Goal: Information Seeking & Learning: Learn about a topic

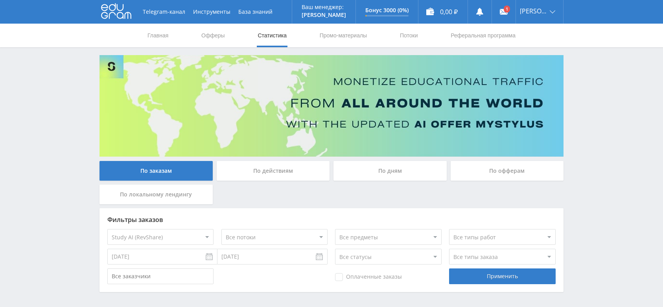
select select "376"
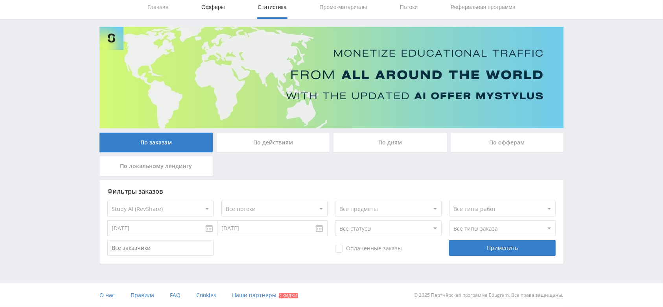
click at [213, 12] on link "Офферы" at bounding box center [212, 7] width 25 height 24
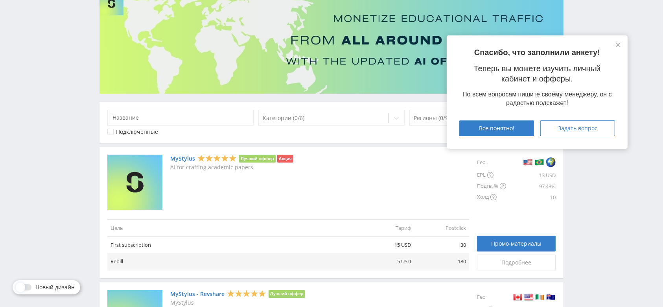
scroll to position [105, 0]
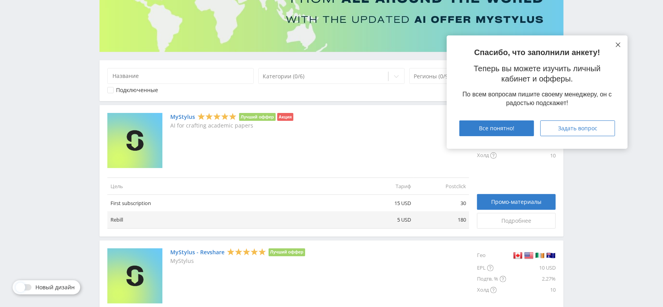
click at [617, 44] on icon at bounding box center [617, 44] width 5 height 5
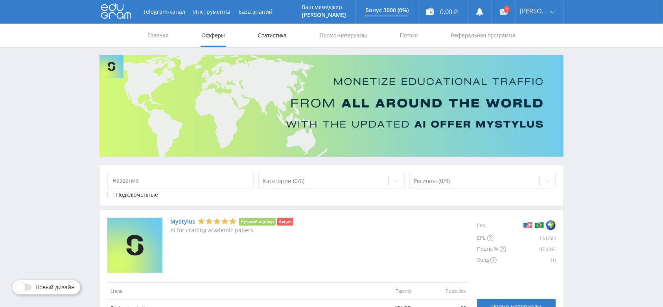
click at [270, 29] on link "Статистика" at bounding box center [272, 36] width 31 height 24
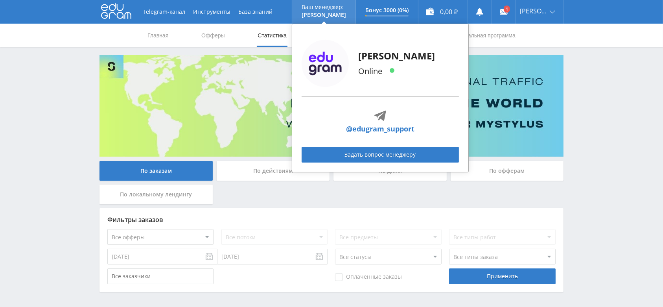
click at [338, 36] on div "Alex Online @edugram_support Задать вопрос менеджеру" at bounding box center [380, 98] width 177 height 149
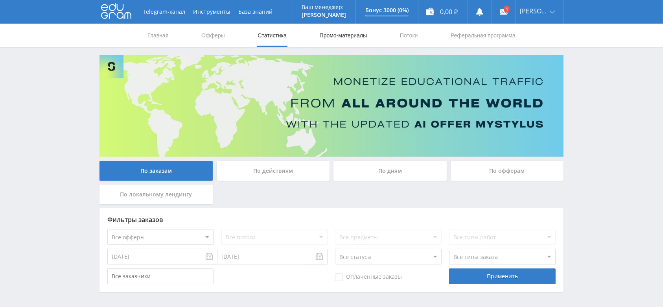
click at [336, 35] on link "Промо-материалы" at bounding box center [343, 36] width 49 height 24
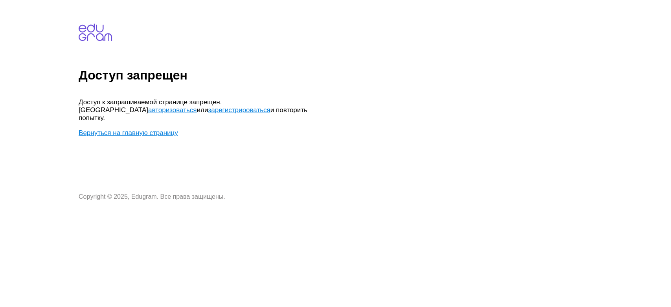
drag, startPoint x: 270, startPoint y: 101, endPoint x: 275, endPoint y: 99, distance: 5.1
click at [196, 106] on link "авторизоваться" at bounding box center [172, 109] width 48 height 7
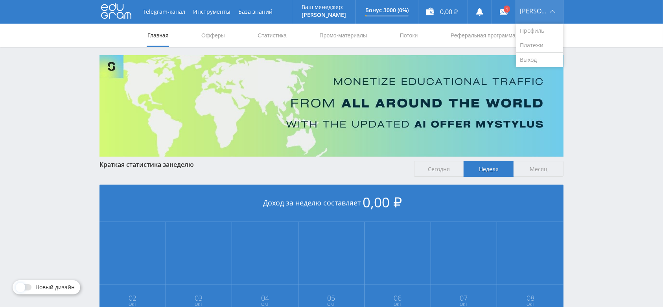
click at [538, 12] on span "[PERSON_NAME]" at bounding box center [534, 11] width 28 height 6
click at [535, 58] on link "Выход" at bounding box center [539, 60] width 47 height 14
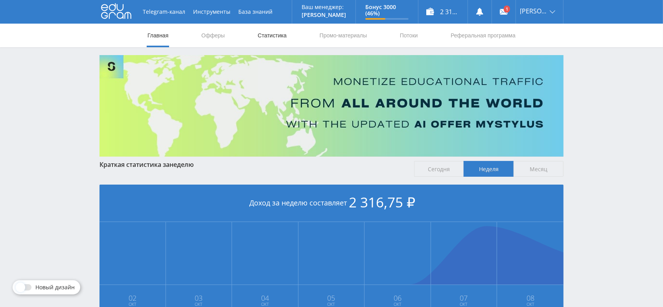
click at [263, 33] on link "Статистика" at bounding box center [272, 36] width 31 height 24
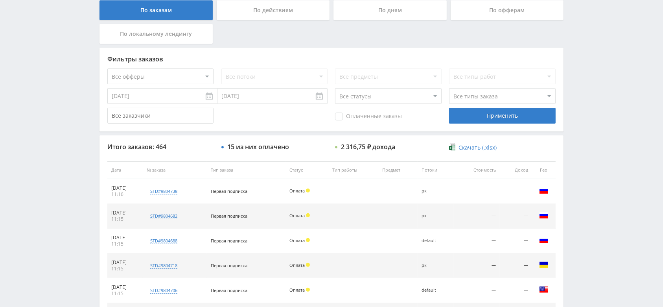
scroll to position [352, 0]
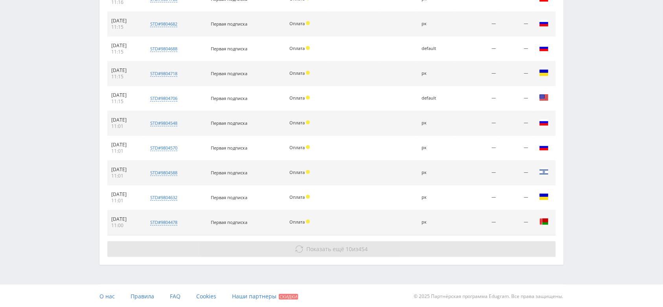
click at [351, 250] on span "Показать ещё 10 из 454" at bounding box center [337, 248] width 61 height 7
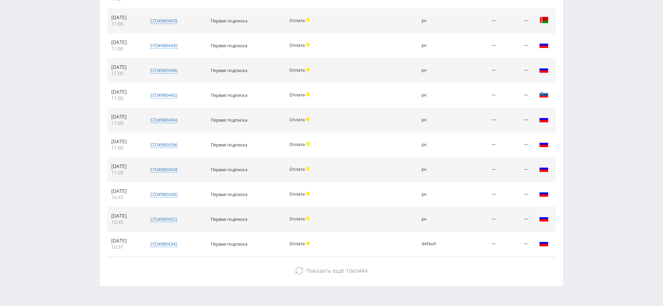
scroll to position [575, 0]
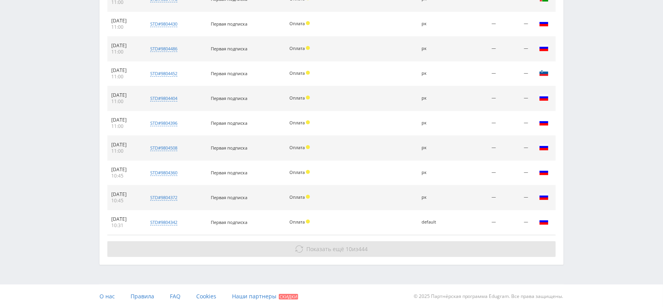
click at [341, 245] on span "Показать ещё" at bounding box center [326, 248] width 38 height 7
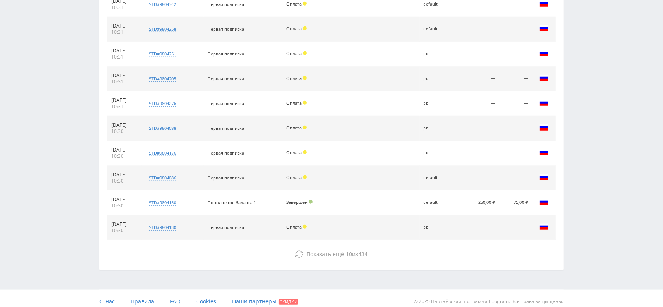
scroll to position [797, 0]
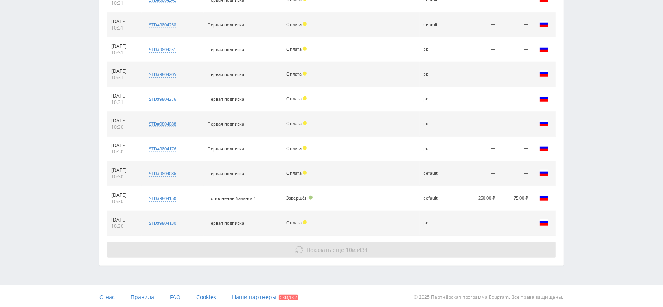
click at [338, 250] on span "Показать ещё" at bounding box center [326, 249] width 38 height 7
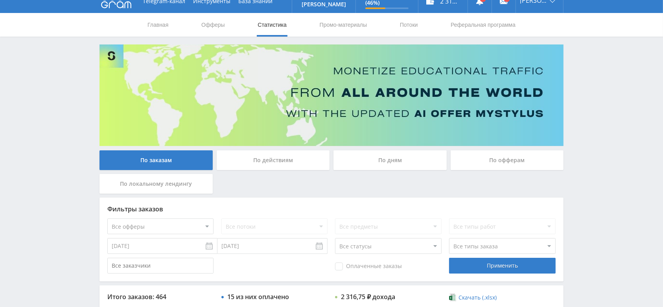
scroll to position [0, 0]
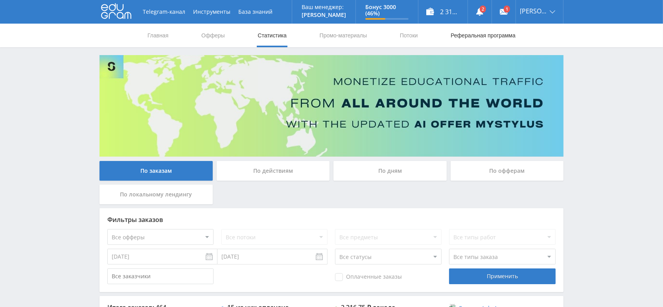
click at [473, 32] on link "Реферальная программа" at bounding box center [483, 36] width 66 height 24
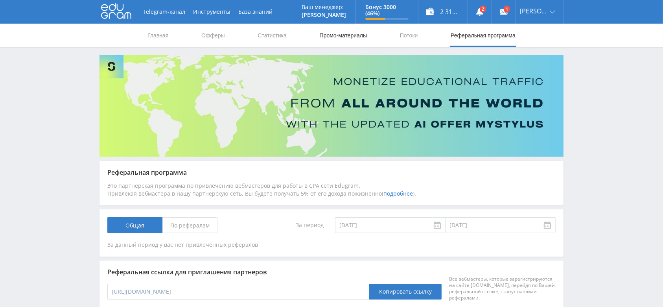
click at [339, 32] on link "Промо-материалы" at bounding box center [343, 36] width 49 height 24
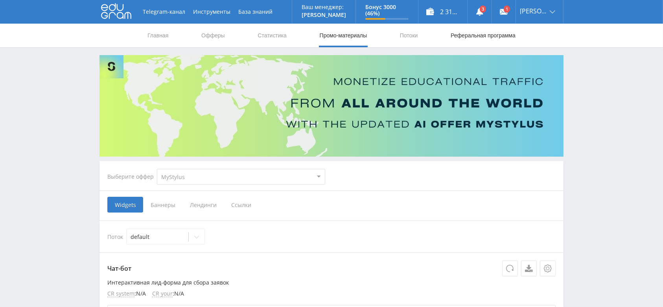
click at [481, 42] on link "Реферальная программа" at bounding box center [483, 36] width 66 height 24
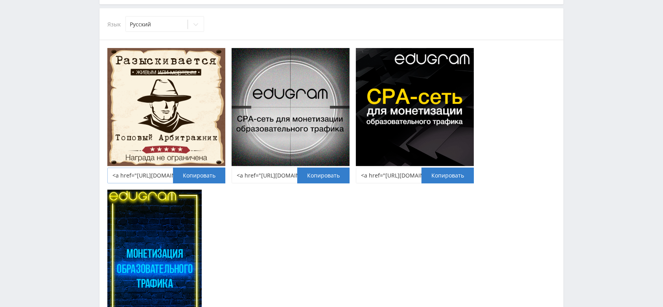
scroll to position [314, 0]
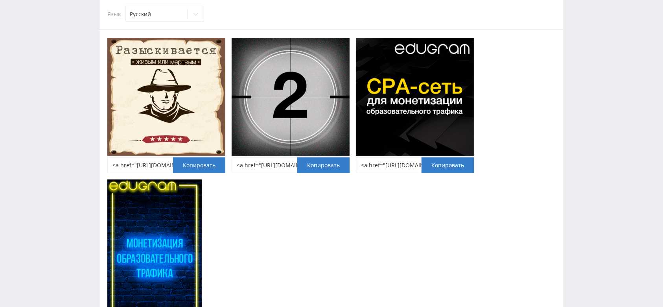
click at [172, 115] on img at bounding box center [166, 97] width 118 height 118
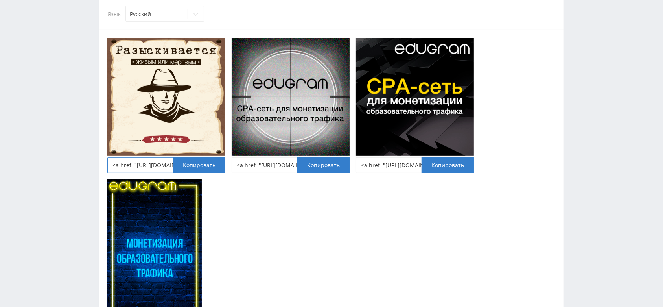
click at [155, 164] on input "<a href="https://eduforms.org/?rid=d45251f7e6a01f9f&promo=1"><img src="https://…" at bounding box center [166, 165] width 118 height 16
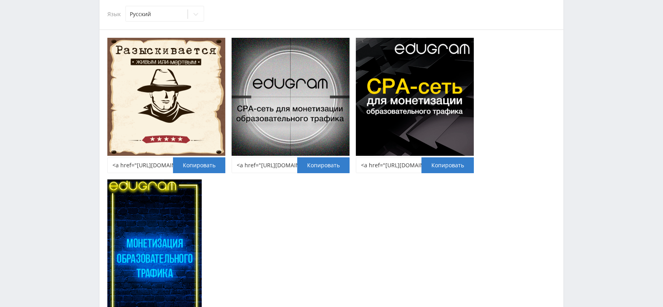
click at [167, 106] on img at bounding box center [166, 97] width 118 height 118
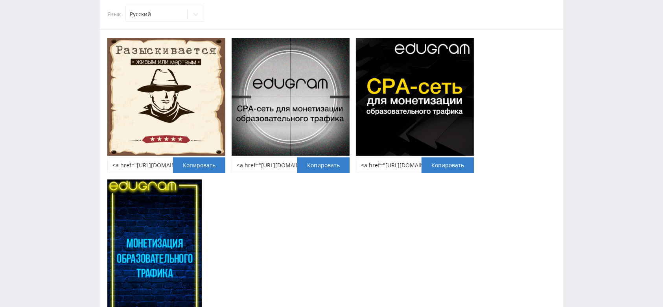
click at [167, 106] on img at bounding box center [166, 97] width 118 height 118
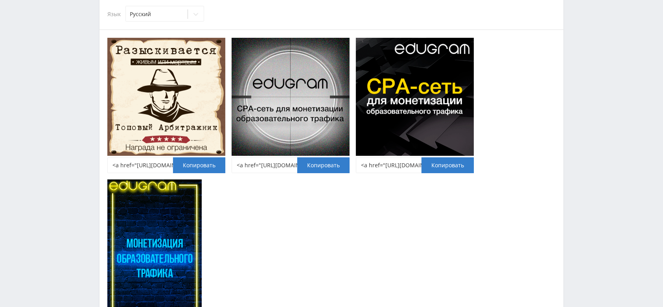
click at [167, 106] on img at bounding box center [166, 97] width 118 height 118
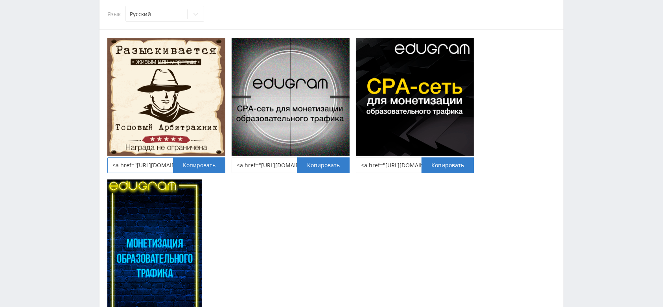
click at [160, 166] on input "<a href="https://eduforms.org/?rid=d45251f7e6a01f9f&promo=1"><img src="https://…" at bounding box center [166, 165] width 118 height 16
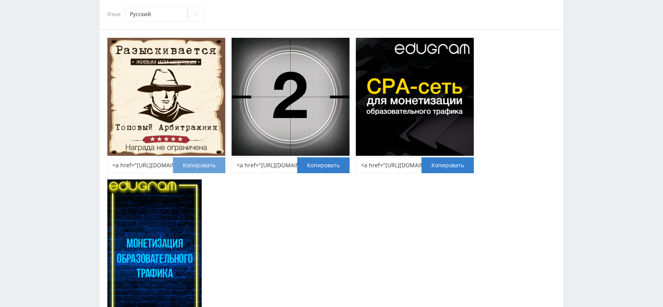
click at [191, 160] on button "Копировать" at bounding box center [199, 165] width 52 height 16
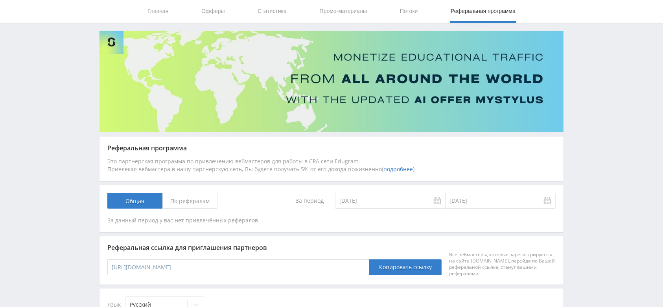
scroll to position [0, 0]
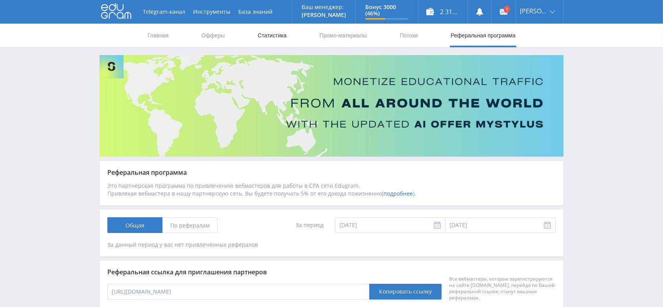
click at [267, 33] on link "Статистика" at bounding box center [272, 36] width 31 height 24
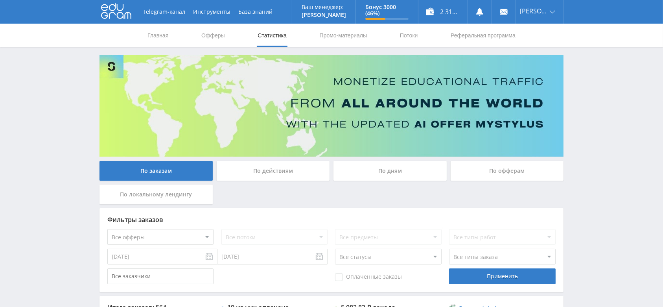
click at [173, 236] on select "Все офферы MyStylus MyStylus - Revshare Кэмп Studybay Автор24 Studybay [GEOGRAP…" at bounding box center [160, 237] width 106 height 16
click at [273, 39] on link "Статистика" at bounding box center [272, 36] width 31 height 24
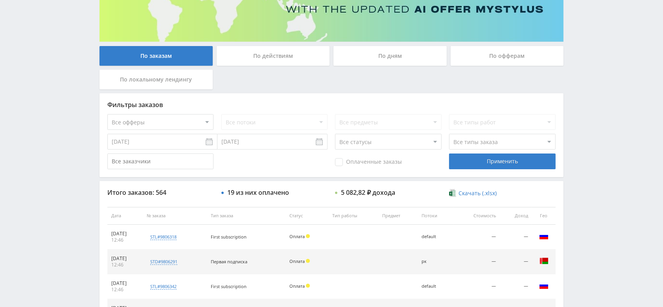
scroll to position [105, 0]
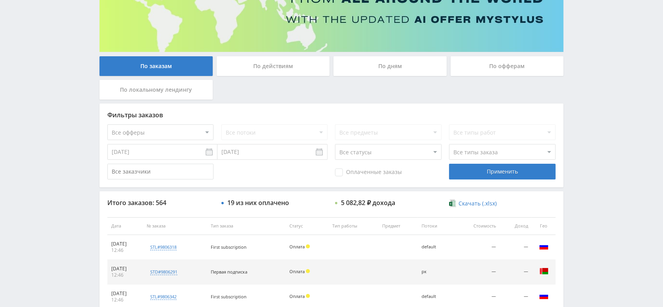
click at [165, 134] on select "Все офферы MyStylus MyStylus - Revshare Кэмп Studybay Автор24 Studybay [GEOGRAP…" at bounding box center [160, 132] width 106 height 16
select select "341"
click at [482, 173] on div "Применить" at bounding box center [502, 171] width 106 height 16
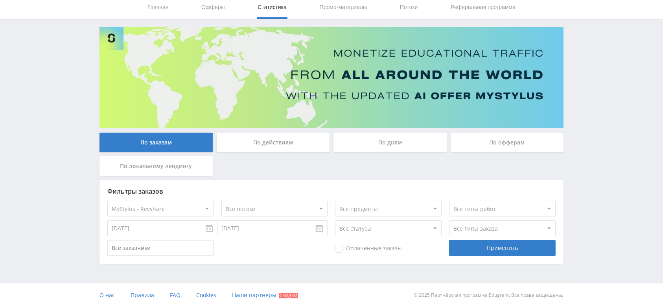
scroll to position [28, 0]
click at [188, 210] on select "Все офферы MyStylus MyStylus - Revshare Кэмп Studybay Автор24 Studybay Brazil S…" at bounding box center [160, 208] width 106 height 16
select select "339"
click at [500, 248] on div "Применить" at bounding box center [502, 248] width 106 height 16
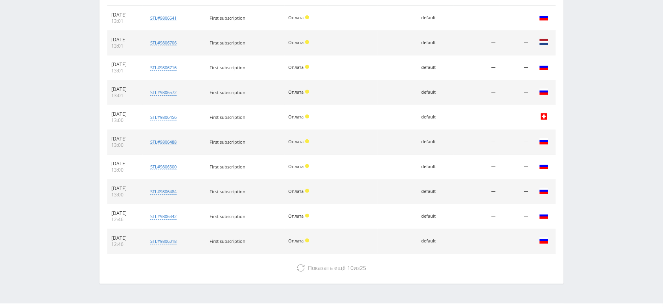
scroll to position [343, 0]
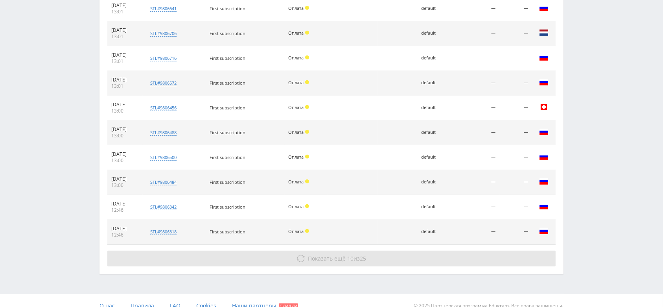
click at [358, 255] on span "Показать ещё 10 из 25" at bounding box center [337, 257] width 58 height 7
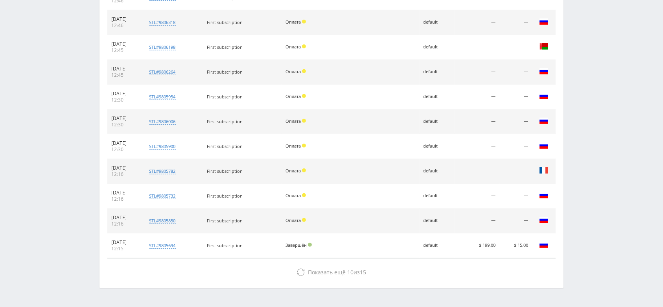
scroll to position [575, 0]
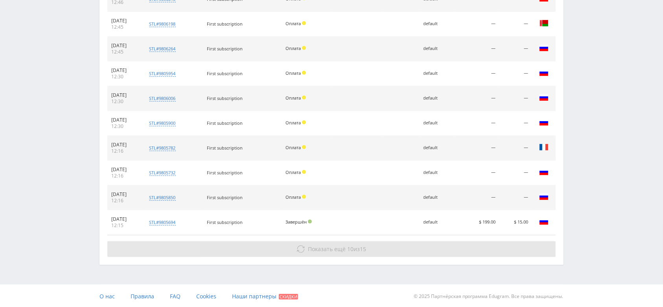
click at [314, 253] on button "Показать ещё 10 из 15" at bounding box center [331, 249] width 448 height 16
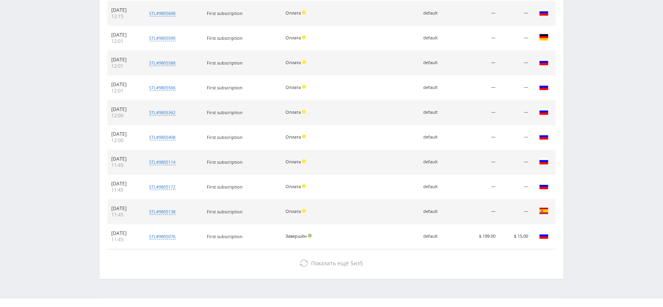
scroll to position [822, 0]
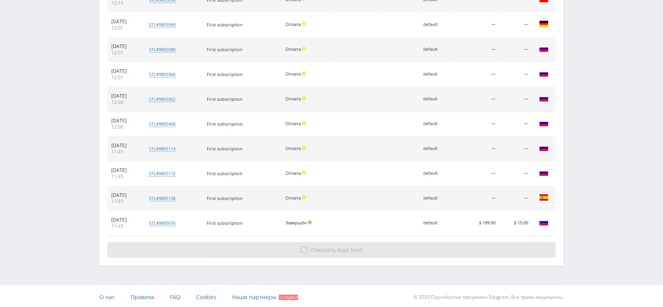
click at [331, 244] on button "Показать ещё 5 из 5" at bounding box center [331, 250] width 448 height 16
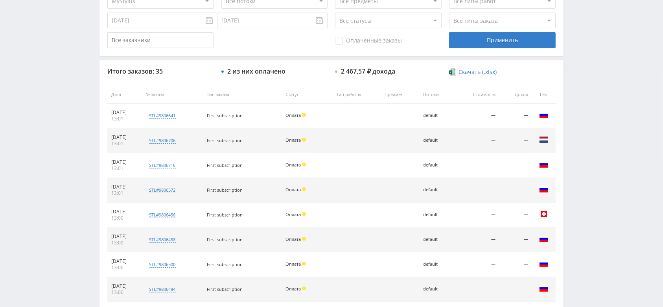
scroll to position [91, 0]
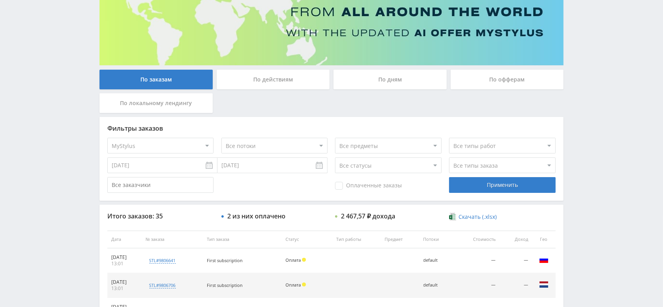
click at [188, 142] on select "Все офферы MyStylus MyStylus - Revshare Кэмп Studybay Автор24 Studybay [GEOGRAP…" at bounding box center [160, 146] width 106 height 16
drag, startPoint x: 321, startPoint y: 110, endPoint x: 320, endPoint y: 103, distance: 6.3
click at [320, 110] on div "По заказам По действиям По дням По офферам По локальному лендингу" at bounding box center [331, 93] width 468 height 47
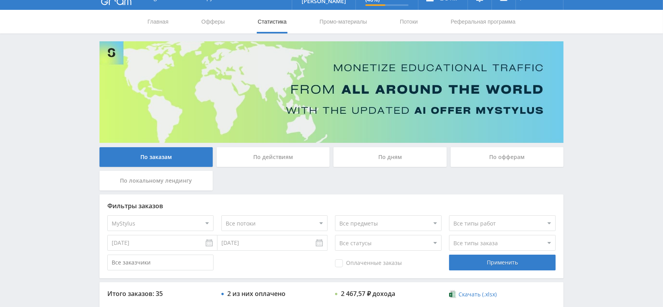
scroll to position [0, 0]
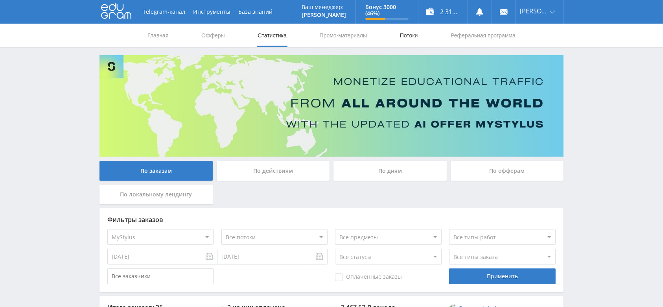
click at [411, 34] on link "Потоки" at bounding box center [409, 36] width 20 height 24
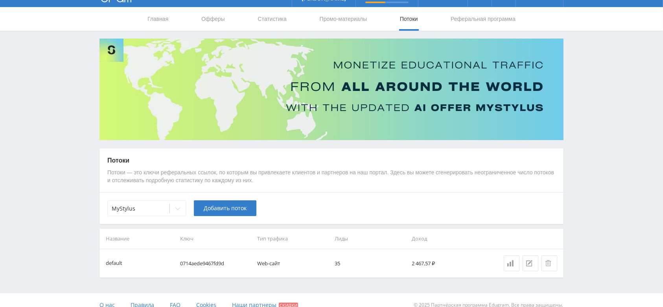
scroll to position [26, 0]
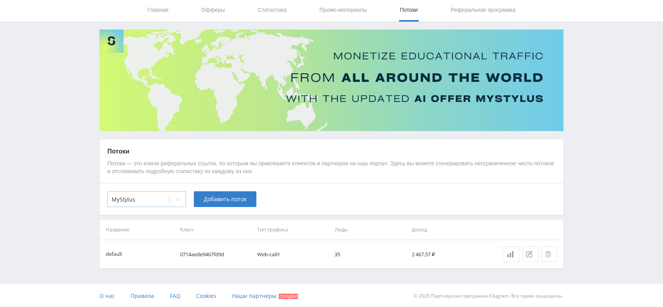
click at [179, 200] on icon at bounding box center [177, 199] width 6 height 6
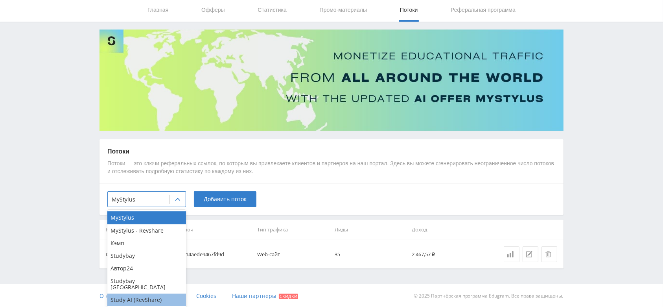
click at [151, 293] on div "Study AI (RevShare)" at bounding box center [146, 299] width 79 height 13
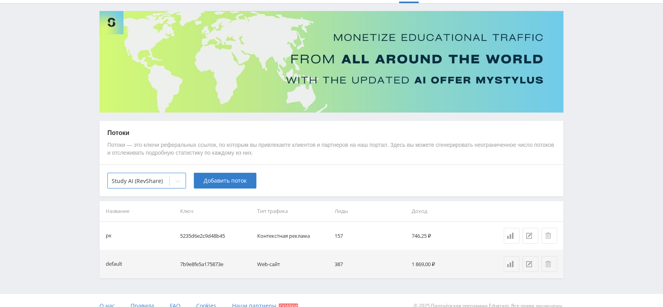
scroll to position [54, 0]
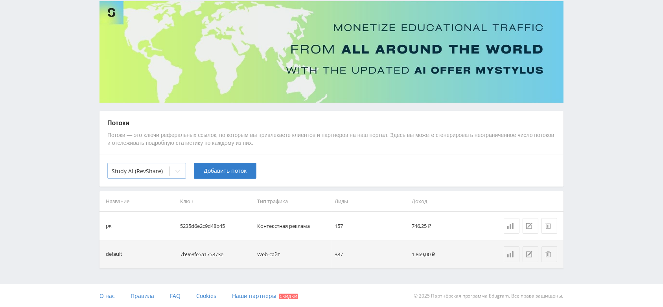
click at [175, 176] on div at bounding box center [178, 171] width 16 height 16
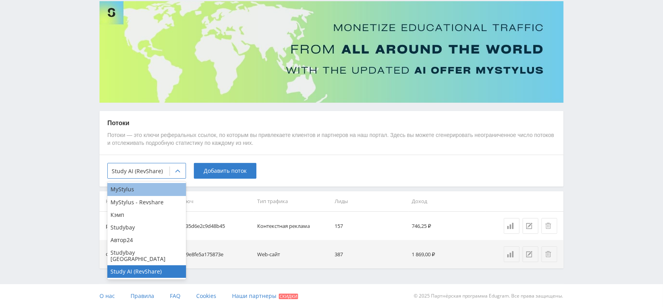
click at [156, 189] on div "MyStylus" at bounding box center [146, 189] width 79 height 13
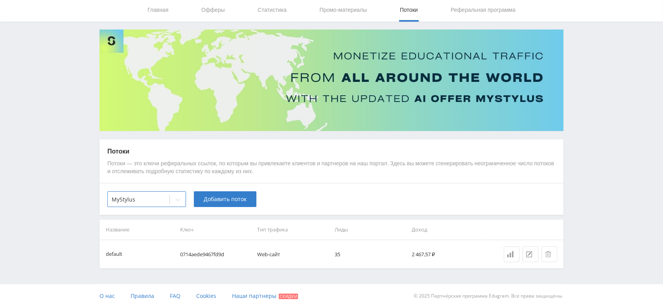
scroll to position [0, 0]
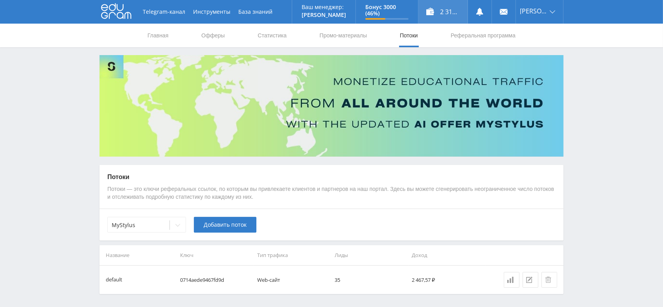
click at [458, 15] on div "2 316,75 ₽" at bounding box center [442, 12] width 49 height 24
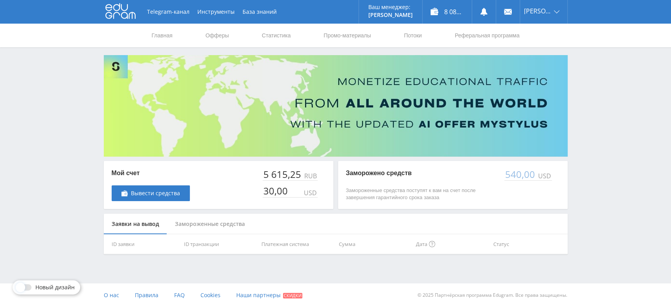
click at [516, 175] on div "540,00" at bounding box center [520, 174] width 32 height 11
click at [454, 14] on div "8 082,82 ₽" at bounding box center [446, 12] width 49 height 24
click at [466, 16] on div "8 082,82 ₽" at bounding box center [446, 12] width 49 height 24
click at [268, 33] on link "Статистика" at bounding box center [276, 36] width 31 height 24
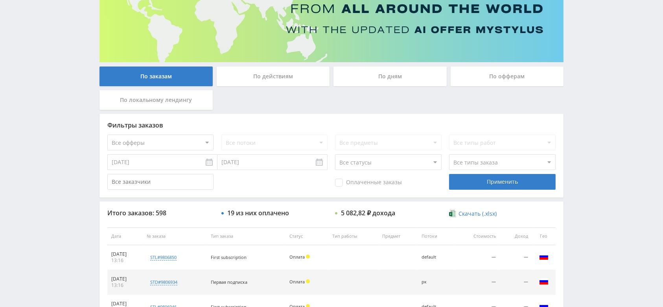
scroll to position [105, 0]
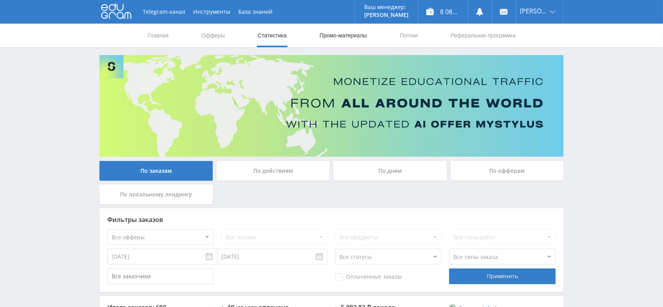
click at [329, 40] on link "Промо-материалы" at bounding box center [343, 36] width 49 height 24
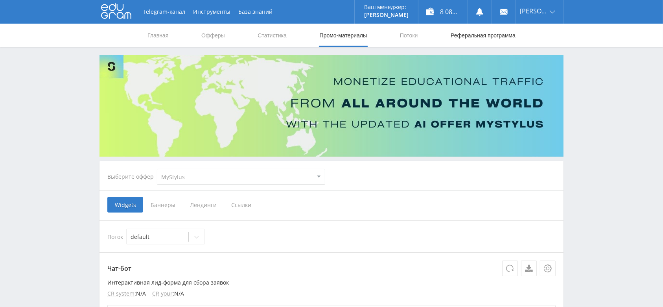
click at [454, 34] on link "Реферальная программа" at bounding box center [483, 36] width 66 height 24
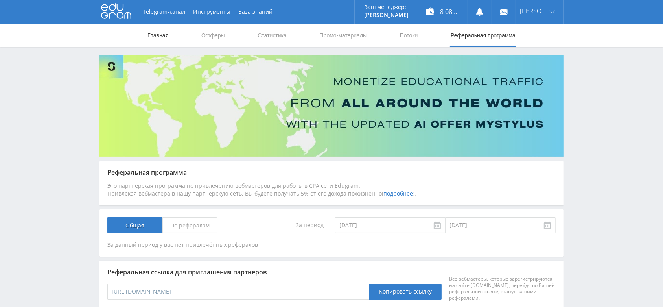
click at [158, 38] on link "Главная" at bounding box center [158, 36] width 22 height 24
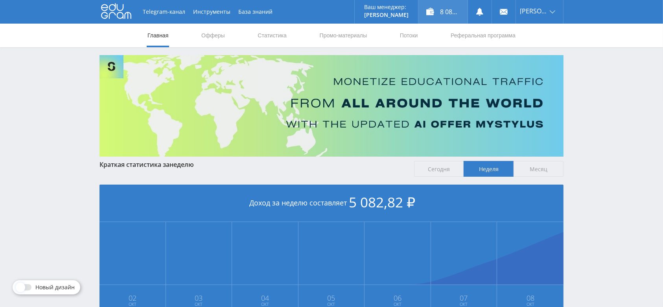
click at [451, 17] on div "8 082,82 ₽" at bounding box center [442, 12] width 49 height 24
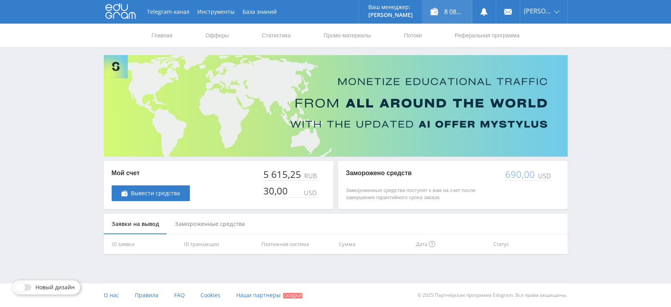
click at [453, 16] on div "8 082,82 ₽" at bounding box center [446, 12] width 49 height 24
click at [279, 37] on link "Статистика" at bounding box center [276, 36] width 31 height 24
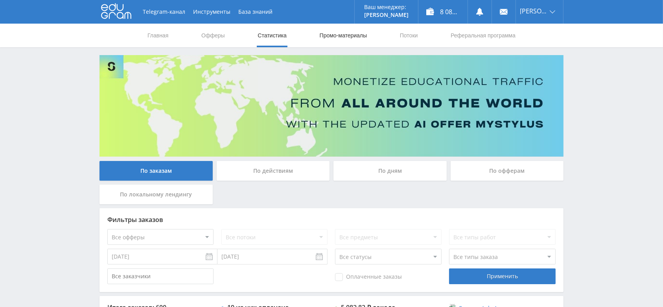
click at [345, 36] on link "Промо-материалы" at bounding box center [343, 36] width 49 height 24
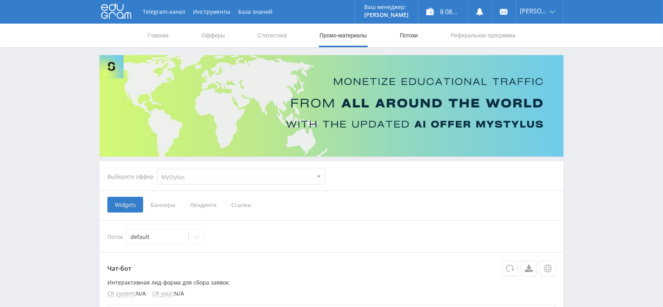
click at [400, 42] on link "Потоки" at bounding box center [409, 36] width 20 height 24
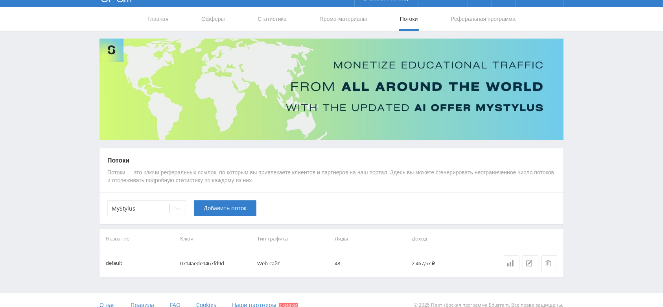
scroll to position [26, 0]
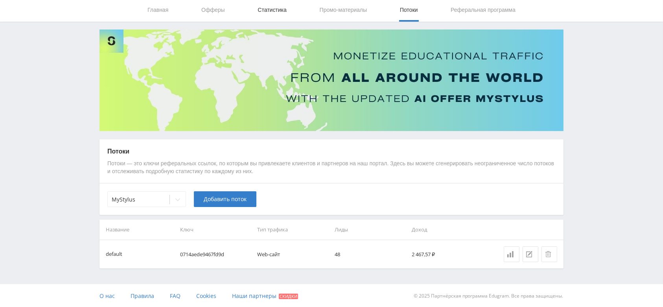
click at [274, 11] on link "Статистика" at bounding box center [272, 10] width 31 height 24
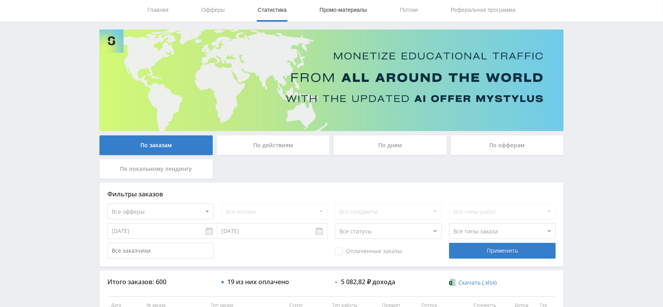
click at [338, 11] on link "Промо-материалы" at bounding box center [343, 10] width 49 height 24
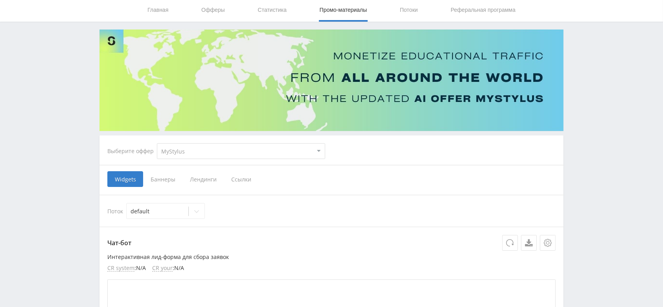
click at [242, 181] on span "Ссылки" at bounding box center [241, 179] width 35 height 16
click at [0, 0] on input "Ссылки" at bounding box center [0, 0] width 0 height 0
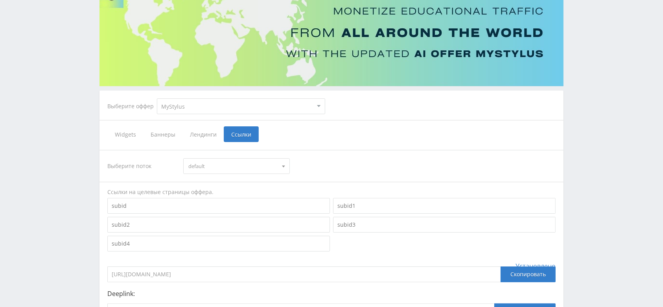
scroll to position [61, 0]
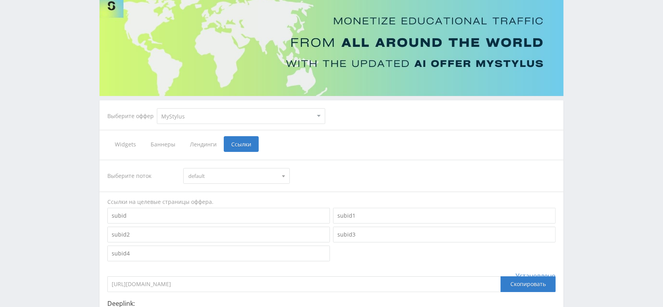
click at [230, 176] on span "default" at bounding box center [232, 175] width 89 height 15
click at [305, 171] on div "Выберите поток default default" at bounding box center [331, 176] width 448 height 16
click at [260, 117] on select "MyStylus MyStylus - Revshare Кэмп Studybay Автор24 Studybay Brazil Study AI (Re…" at bounding box center [241, 116] width 168 height 16
select select "376"
click at [157, 108] on select "MyStylus MyStylus - Revshare Кэмп Studybay Автор24 Studybay Brazil Study AI (Re…" at bounding box center [241, 116] width 168 height 16
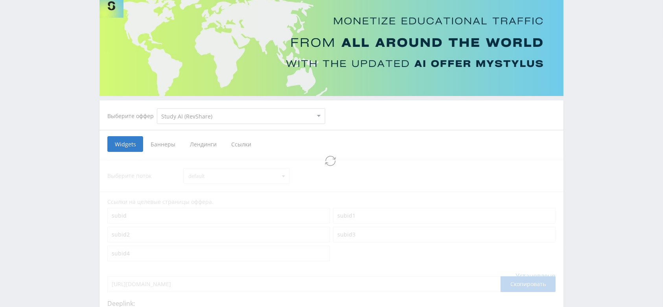
select select "376"
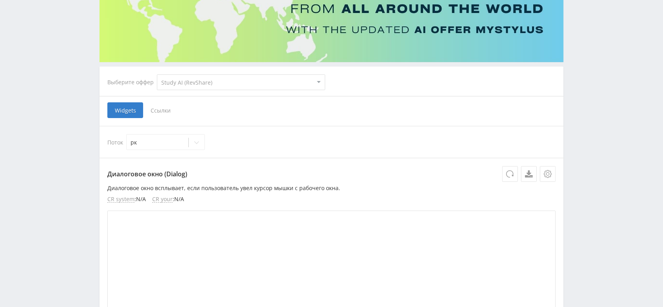
scroll to position [105, 0]
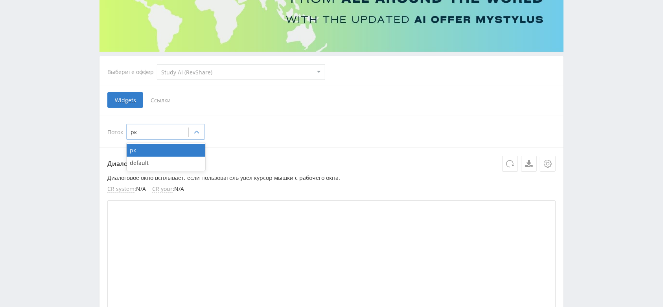
click at [196, 135] on div at bounding box center [197, 132] width 16 height 16
click at [181, 163] on div "default" at bounding box center [166, 162] width 79 height 13
click at [146, 95] on span "Ссылки" at bounding box center [160, 100] width 35 height 16
click at [0, 0] on input "Ссылки" at bounding box center [0, 0] width 0 height 0
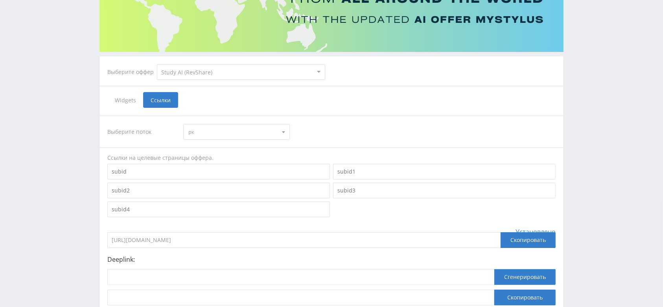
click at [236, 127] on span "рк" at bounding box center [232, 131] width 89 height 15
click at [239, 156] on button "default" at bounding box center [236, 157] width 105 height 11
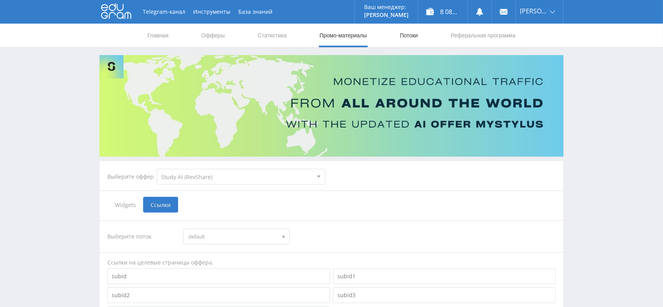
click at [402, 31] on link "Потоки" at bounding box center [409, 36] width 20 height 24
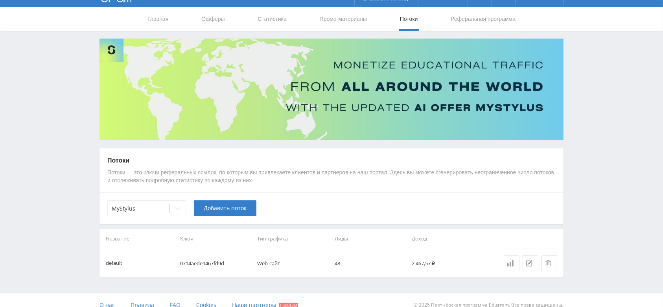
scroll to position [26, 0]
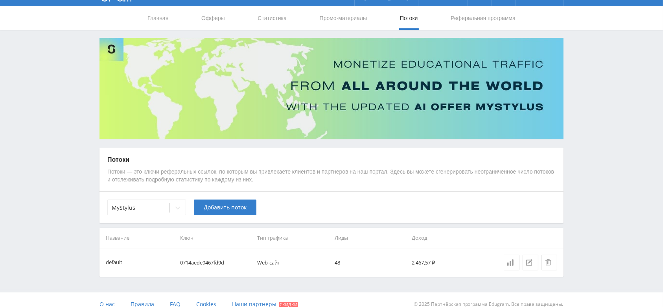
scroll to position [26, 0]
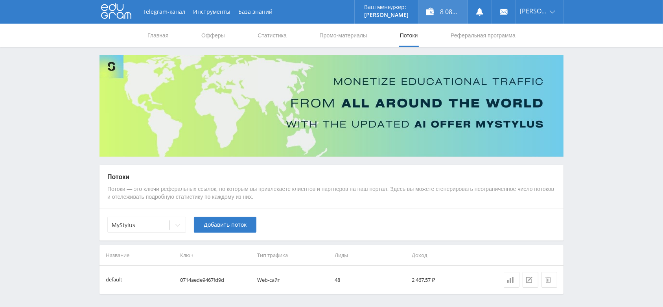
click at [452, 9] on div "8 082,82 ₽" at bounding box center [442, 12] width 49 height 24
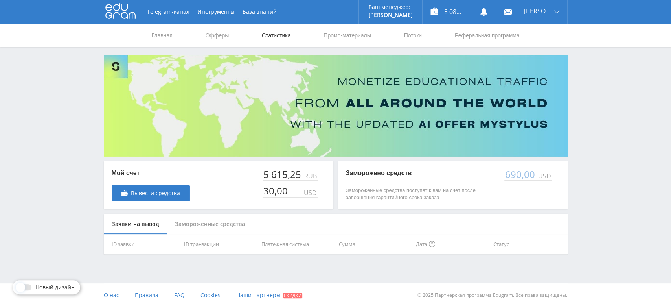
click at [281, 30] on link "Статистика" at bounding box center [276, 36] width 31 height 24
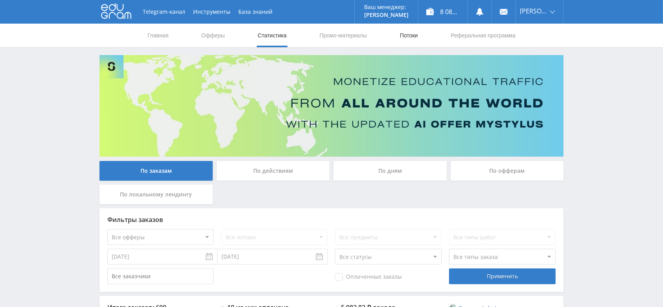
click at [409, 43] on link "Потоки" at bounding box center [409, 36] width 20 height 24
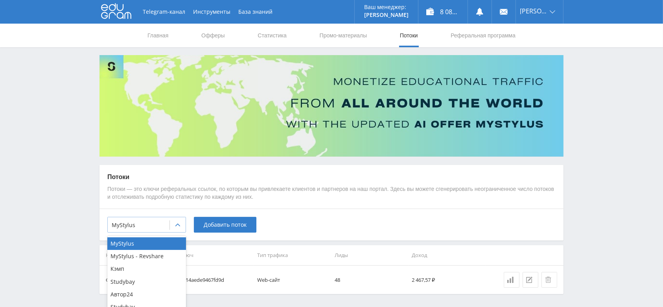
click at [179, 230] on div at bounding box center [178, 225] width 16 height 16
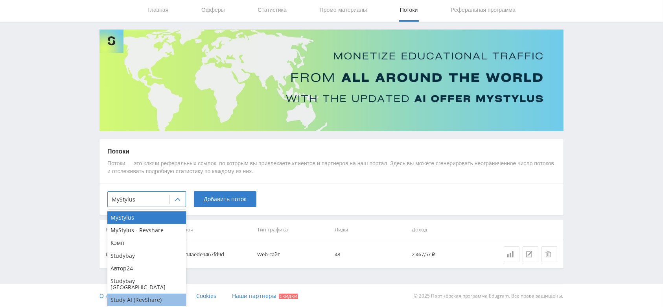
click at [140, 294] on div "Study AI (RevShare)" at bounding box center [146, 299] width 79 height 13
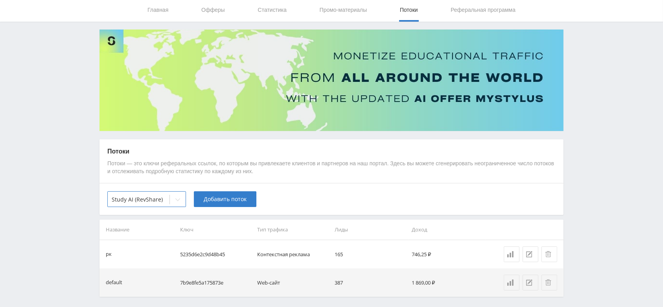
scroll to position [54, 0]
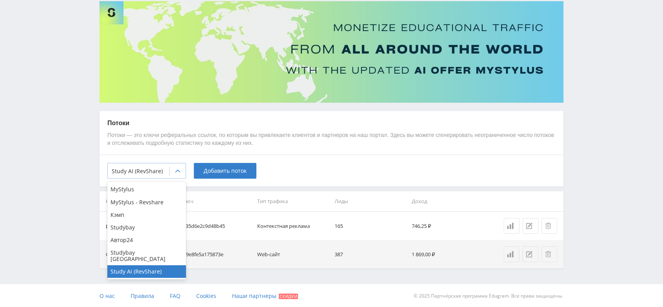
click at [173, 175] on div at bounding box center [178, 171] width 16 height 16
click at [150, 192] on div "MyStylus" at bounding box center [146, 189] width 79 height 13
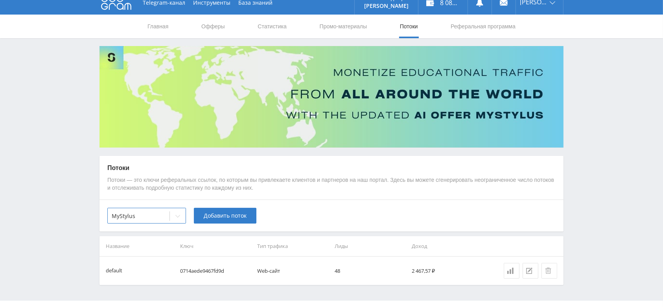
scroll to position [0, 0]
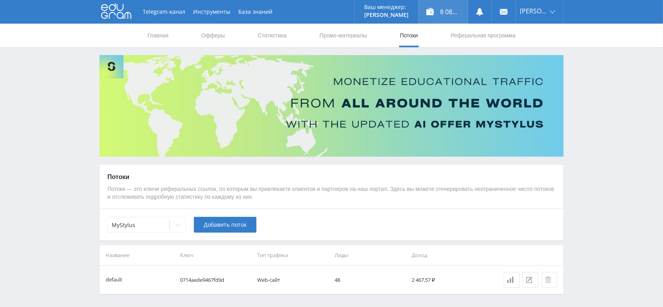
click at [446, 17] on div "8 082,82 ₽" at bounding box center [442, 12] width 49 height 24
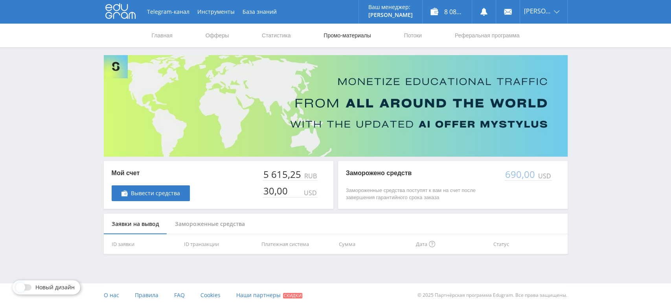
click at [342, 35] on link "Промо-материалы" at bounding box center [347, 36] width 49 height 24
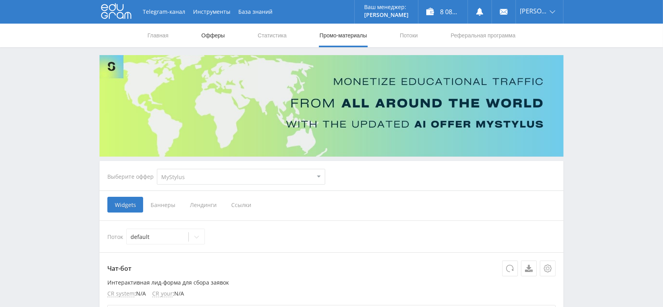
click at [217, 42] on link "Офферы" at bounding box center [212, 36] width 25 height 24
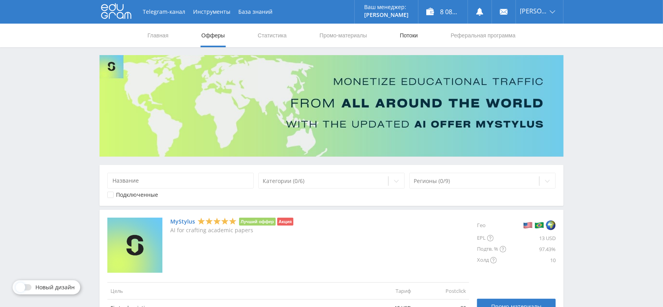
click at [408, 36] on link "Потоки" at bounding box center [409, 36] width 20 height 24
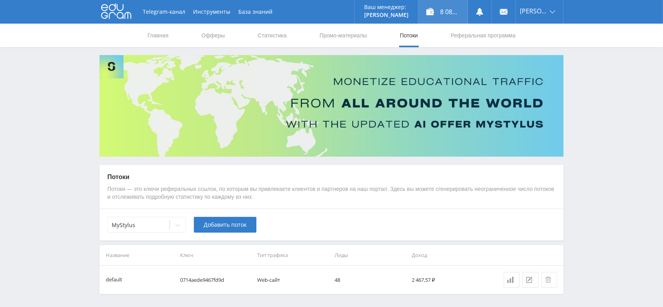
click at [453, 14] on div "8 082,82 ₽" at bounding box center [442, 12] width 49 height 24
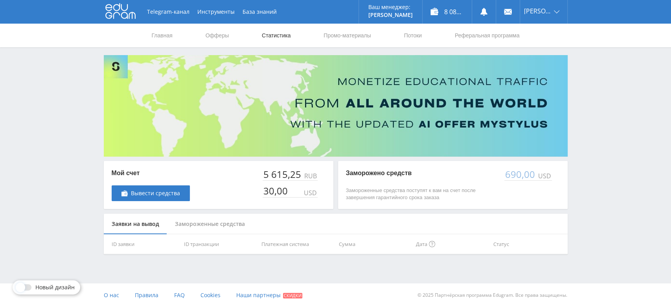
click at [265, 35] on link "Статистика" at bounding box center [276, 36] width 31 height 24
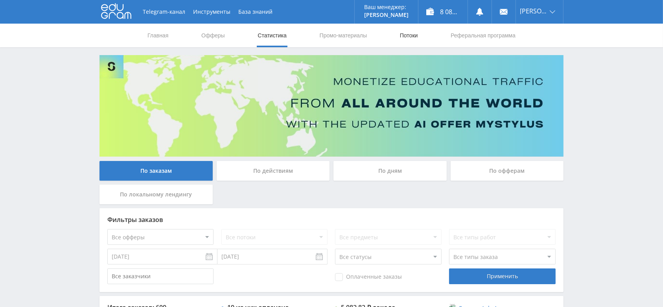
click at [414, 30] on link "Потоки" at bounding box center [409, 36] width 20 height 24
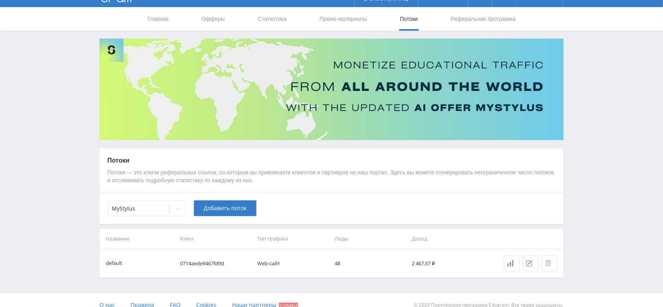
scroll to position [26, 0]
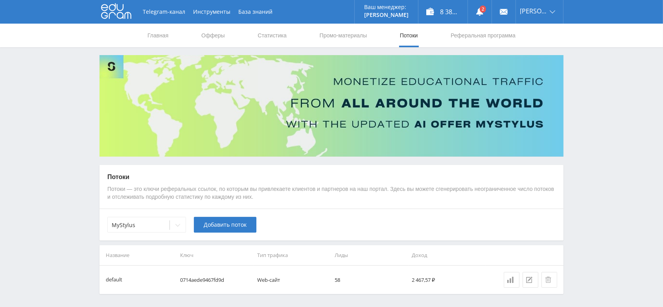
scroll to position [26, 0]
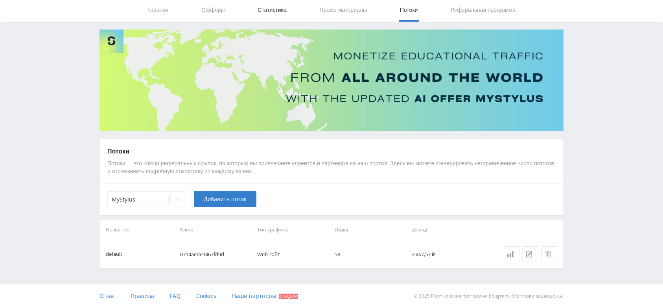
click at [285, 5] on link "Статистика" at bounding box center [272, 10] width 31 height 24
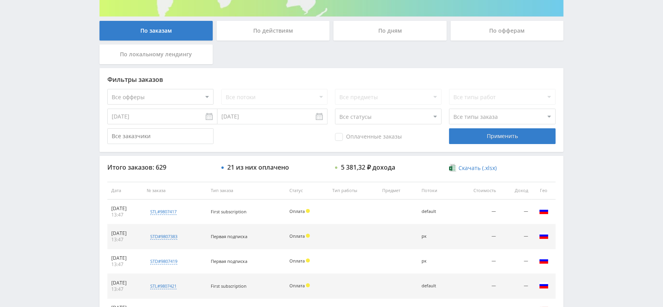
scroll to position [130, 0]
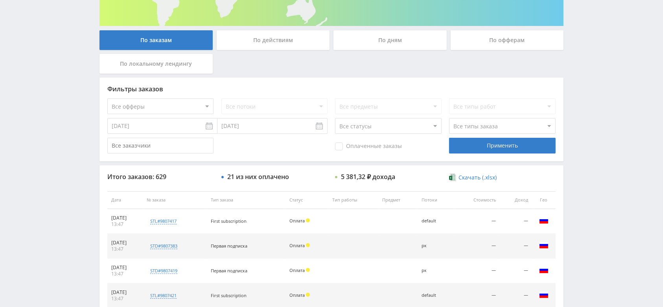
click at [184, 105] on select "Все офферы MyStylus MyStylus - Revshare Кэмп Studybay Автор24 Studybay [GEOGRAP…" at bounding box center [160, 106] width 106 height 16
select select "339"
click at [479, 146] on div "Применить" at bounding box center [502, 146] width 106 height 16
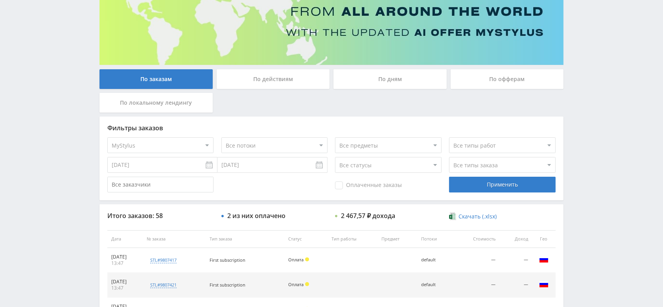
scroll to position [0, 0]
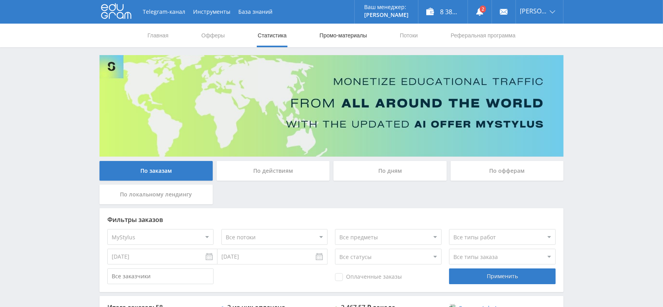
click at [342, 37] on link "Промо-материалы" at bounding box center [343, 36] width 49 height 24
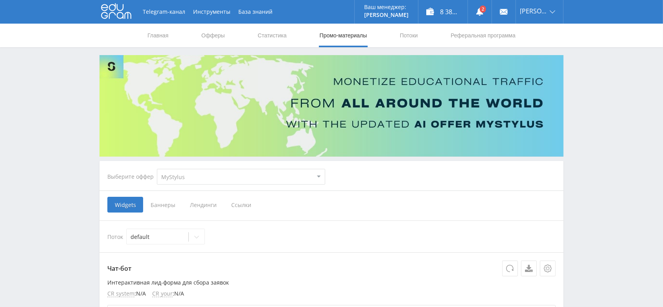
click at [242, 205] on span "Ссылки" at bounding box center [241, 204] width 35 height 16
click at [0, 0] on input "Ссылки" at bounding box center [0, 0] width 0 height 0
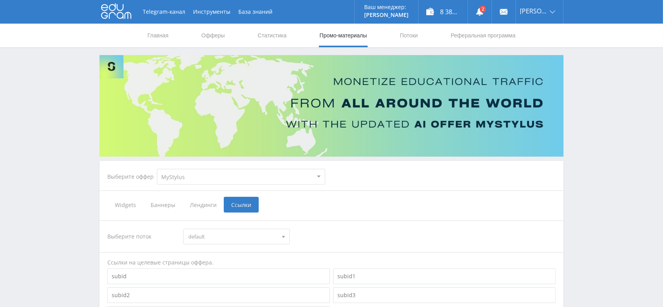
click at [233, 174] on select "MyStylus MyStylus - Revshare Кэмп Studybay Автор24 Studybay Brazil Study AI (Re…" at bounding box center [241, 177] width 168 height 16
select select "376"
click at [157, 169] on select "MyStylus MyStylus - Revshare Кэмп Studybay Автор24 Studybay Brazil Study AI (Re…" at bounding box center [241, 177] width 168 height 16
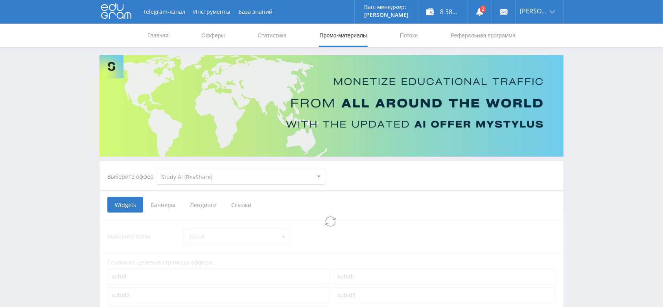
select select "376"
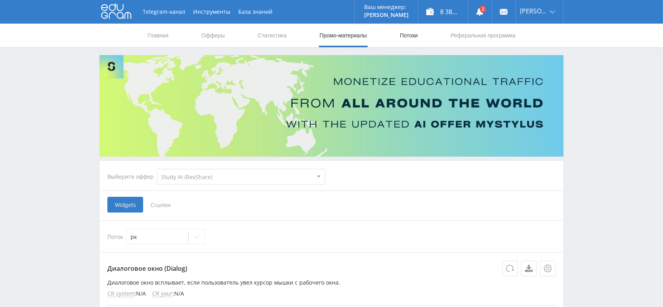
click at [399, 35] on link "Потоки" at bounding box center [409, 36] width 20 height 24
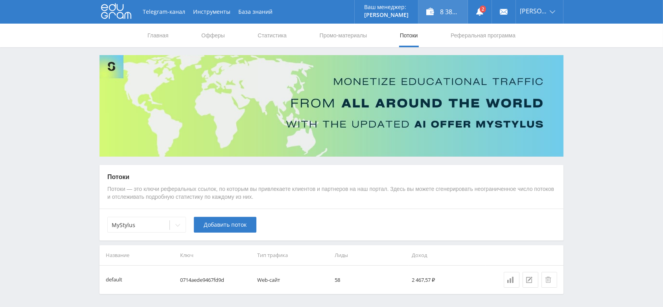
click at [457, 13] on div "8 381,32 ₽" at bounding box center [442, 12] width 49 height 24
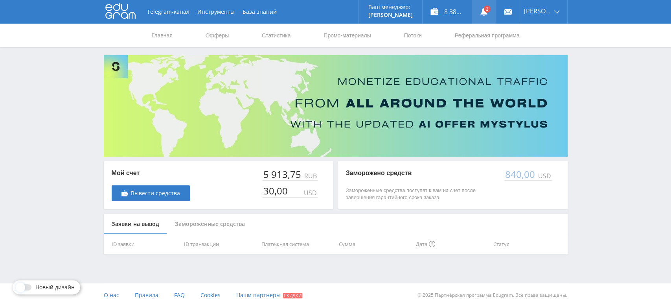
click at [494, 9] on link at bounding box center [484, 12] width 24 height 24
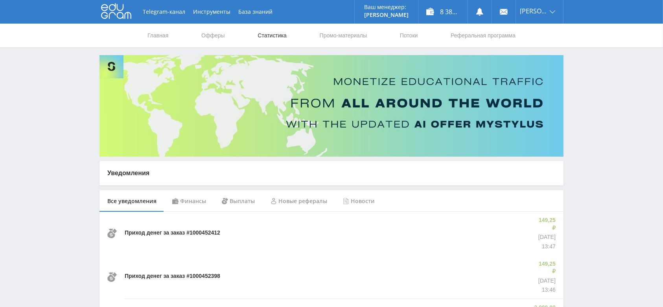
click at [266, 29] on link "Статистика" at bounding box center [272, 36] width 31 height 24
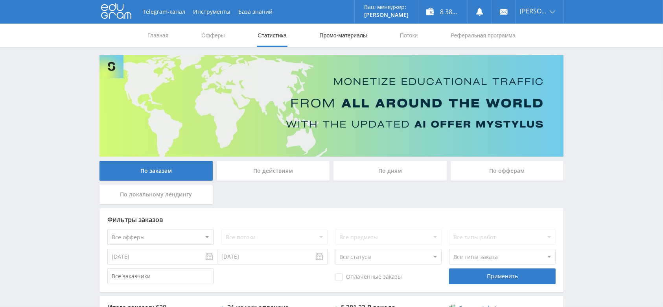
click at [349, 36] on link "Промо-материалы" at bounding box center [343, 36] width 49 height 24
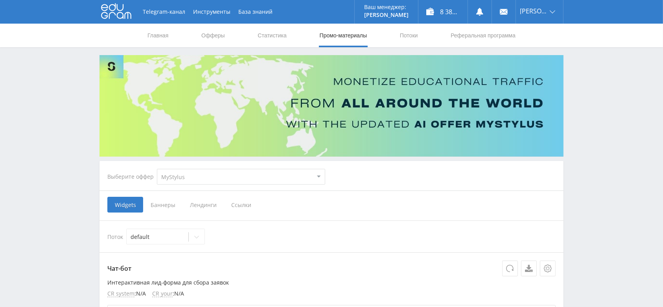
click at [233, 180] on select "MyStylus MyStylus - Revshare Кэмп Studybay Автор24 Studybay Brazil Study AI (Re…" at bounding box center [241, 177] width 168 height 16
select select "376"
click at [157, 169] on select "MyStylus MyStylus - Revshare Кэмп Studybay Автор24 Studybay Brazil Study AI (Re…" at bounding box center [241, 177] width 168 height 16
select select "376"
click at [160, 204] on span "Ссылки" at bounding box center [160, 204] width 35 height 16
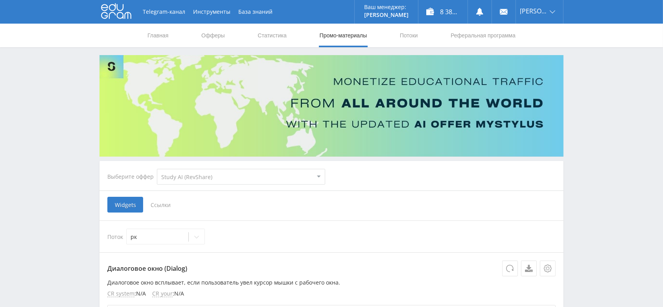
click at [0, 0] on input "Ссылки" at bounding box center [0, 0] width 0 height 0
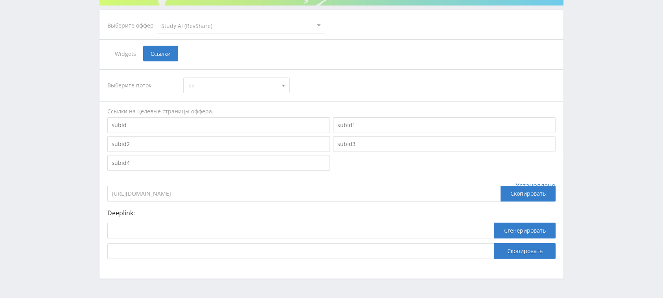
scroll to position [165, 0]
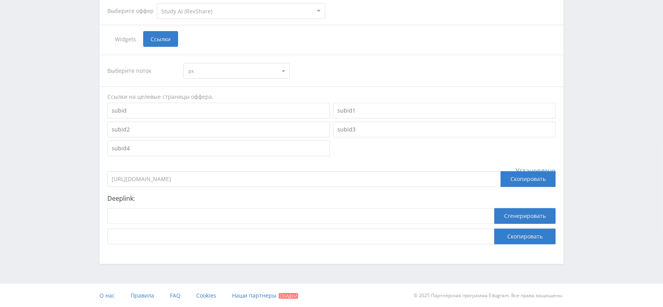
drag, startPoint x: 246, startPoint y: 181, endPoint x: 94, endPoint y: 186, distance: 152.2
click at [94, 186] on div "Telegram-канал Инструменты База знаний Ваш менеджер: Alex Alex Online @edugram_…" at bounding box center [331, 71] width 663 height 472
click at [259, 160] on div "Выберите поток рк рк default Ссылки на целевые страницы оффера. Установлено htt…" at bounding box center [331, 149] width 448 height 189
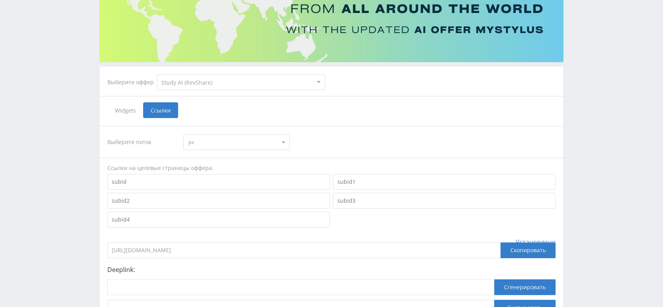
scroll to position [105, 0]
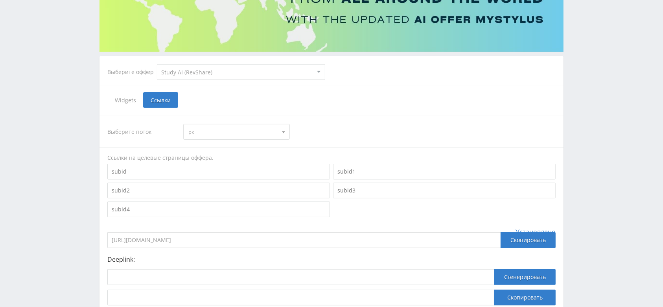
drag, startPoint x: 260, startPoint y: 235, endPoint x: 105, endPoint y: 233, distance: 154.9
click at [105, 233] on div "Выберите поток рк рк default Ссылки на целевые страницы оффера. Установлено htt…" at bounding box center [331, 210] width 464 height 205
click at [223, 224] on div "Выберите поток рк рк default Ссылки на целевые страницы оффера. Установлено htt…" at bounding box center [331, 210] width 448 height 189
click at [224, 224] on div "Выберите поток рк рк default Ссылки на целевые страницы оффера. Установлено htt…" at bounding box center [331, 210] width 448 height 189
drag, startPoint x: 245, startPoint y: 242, endPoint x: 95, endPoint y: 220, distance: 151.0
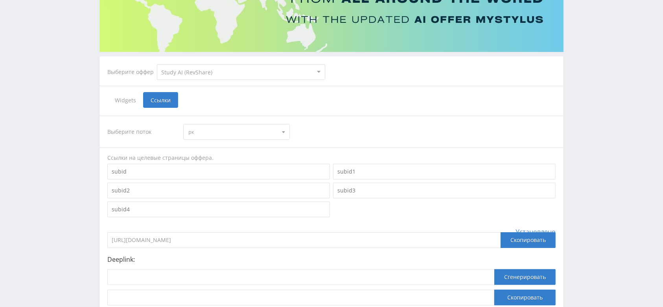
click at [95, 220] on div "Выберите оффер MyStylus MyStylus - Revshare Кэмп Studybay Автор24 Studybay Braz…" at bounding box center [331, 137] width 472 height 374
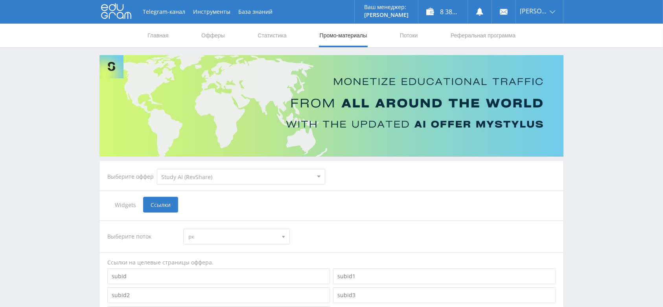
scroll to position [0, 0]
click at [414, 33] on link "Потоки" at bounding box center [409, 36] width 20 height 24
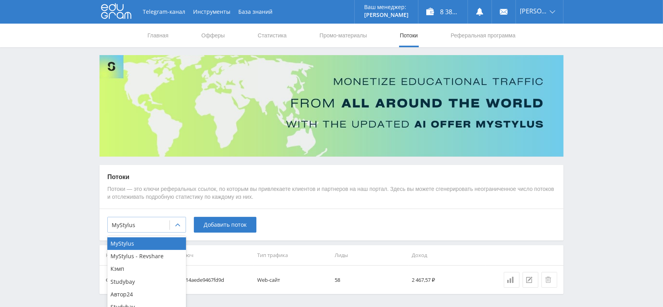
click at [176, 226] on icon at bounding box center [177, 225] width 6 height 6
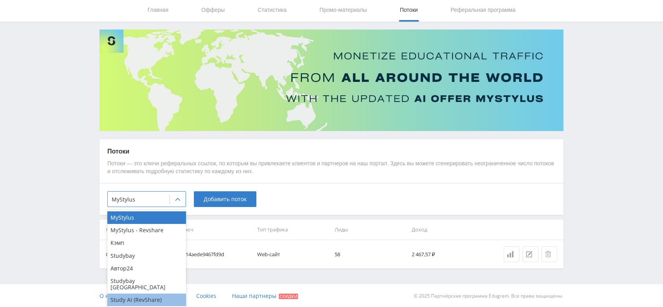
click at [148, 293] on div "Study AI (RevShare)" at bounding box center [146, 299] width 79 height 13
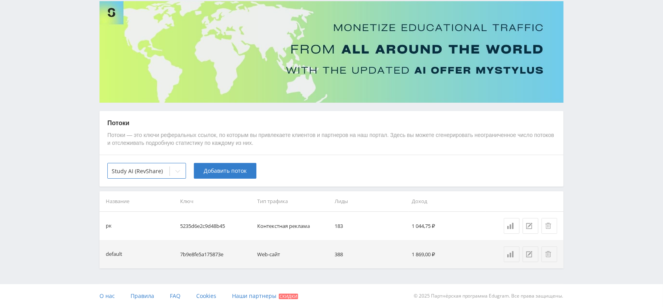
scroll to position [0, 0]
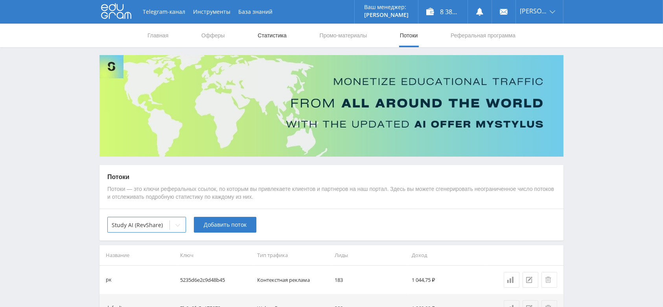
click at [268, 31] on link "Статистика" at bounding box center [272, 36] width 31 height 24
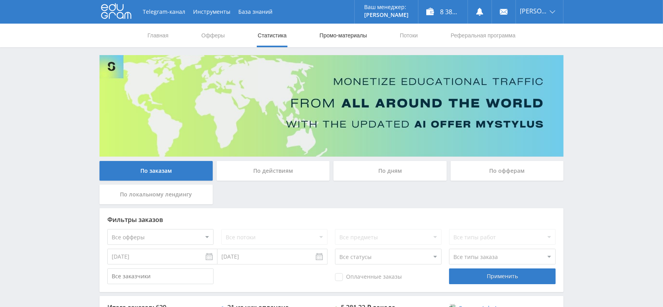
click at [343, 31] on link "Промо-материалы" at bounding box center [343, 36] width 49 height 24
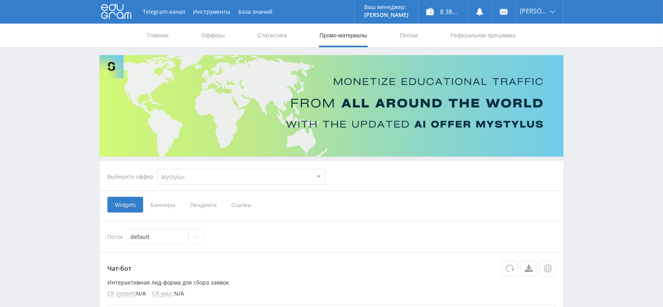
click at [280, 171] on select "MyStylus MyStylus - Revshare Кэмп Studybay Автор24 Studybay Brazil Study AI (Re…" at bounding box center [241, 177] width 168 height 16
select select "376"
click at [157, 169] on select "MyStylus MyStylus - Revshare Кэмп Studybay Автор24 Studybay Brazil Study AI (Re…" at bounding box center [241, 177] width 168 height 16
select select "376"
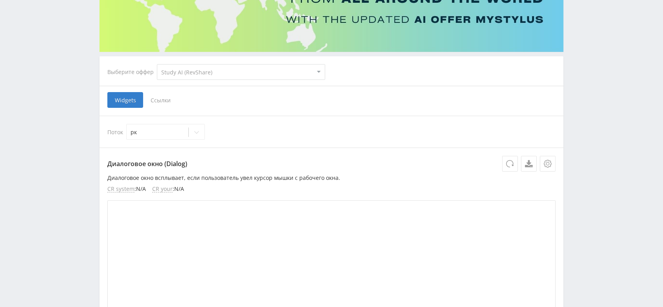
click at [153, 99] on span "Ссылки" at bounding box center [160, 100] width 35 height 16
click at [0, 0] on input "Ссылки" at bounding box center [0, 0] width 0 height 0
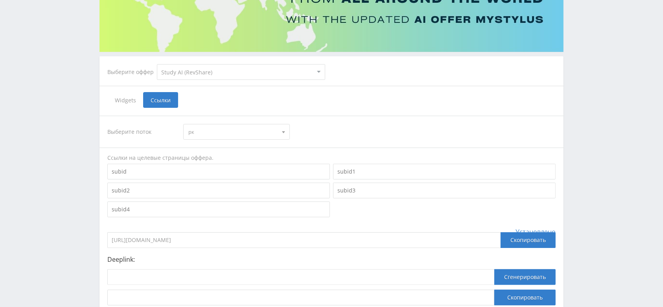
scroll to position [165, 0]
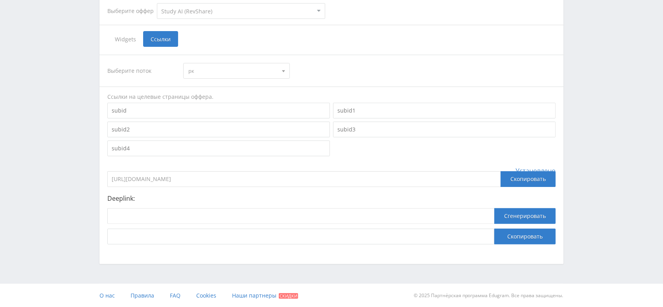
drag, startPoint x: 259, startPoint y: 175, endPoint x: 93, endPoint y: 175, distance: 166.6
click at [93, 175] on div "Telegram-канал Инструменты База знаний Ваш менеджер: Alex Alex Online @edugram_…" at bounding box center [331, 71] width 663 height 472
click at [362, 154] on div at bounding box center [331, 129] width 451 height 57
drag, startPoint x: 241, startPoint y: 175, endPoint x: 109, endPoint y: 178, distance: 132.1
click at [107, 178] on div "Выберите поток рк рк default Ссылки на целевые страницы оффера. Установлено htt…" at bounding box center [331, 149] width 464 height 205
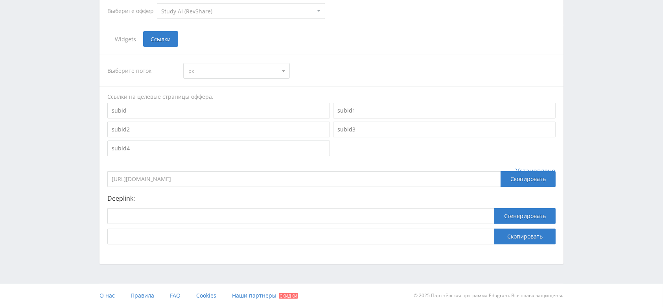
scroll to position [0, 0]
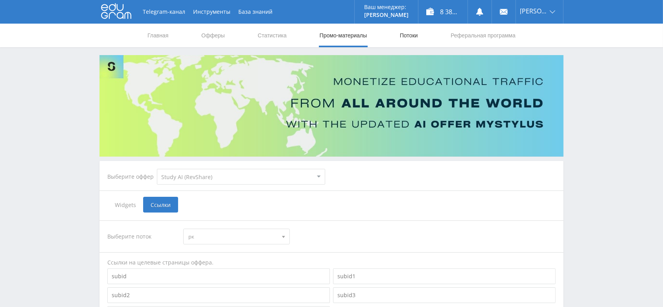
click at [410, 40] on link "Потоки" at bounding box center [409, 36] width 20 height 24
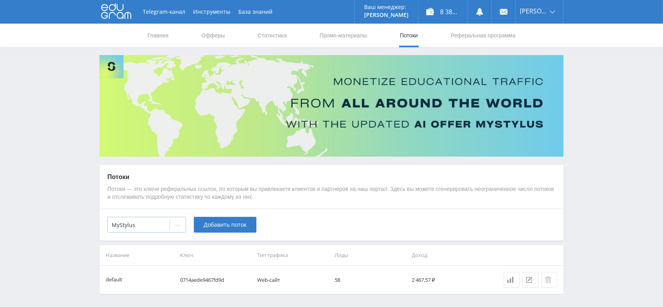
click at [178, 229] on div at bounding box center [178, 225] width 16 height 16
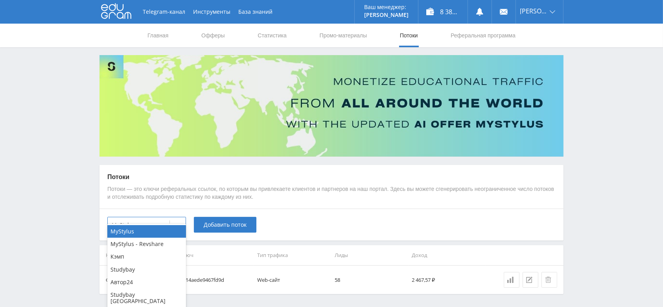
scroll to position [26, 0]
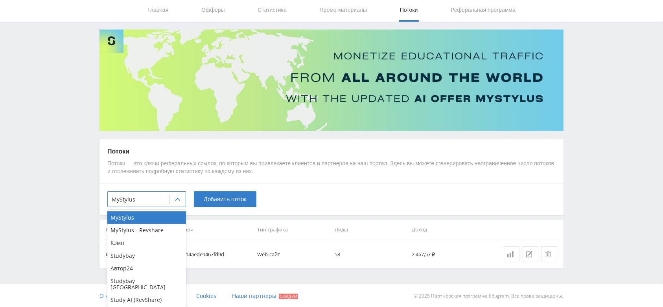
click at [147, 295] on div "Study AI (RevShare)" at bounding box center [146, 299] width 79 height 13
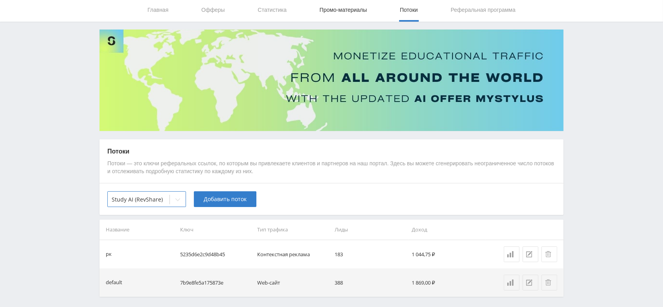
click at [344, 7] on link "Промо-материалы" at bounding box center [343, 10] width 49 height 24
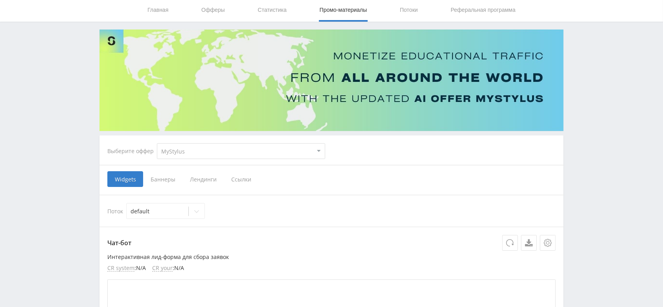
drag, startPoint x: 257, startPoint y: 151, endPoint x: 290, endPoint y: 158, distance: 33.8
click at [290, 158] on select "MyStylus MyStylus - Revshare Кэмп Studybay Автор24 Studybay Brazil Study AI (Re…" at bounding box center [241, 151] width 168 height 16
select select "376"
click at [157, 143] on select "MyStylus MyStylus - Revshare Кэмп Studybay Автор24 Studybay Brazil Study AI (Re…" at bounding box center [241, 151] width 168 height 16
select select "376"
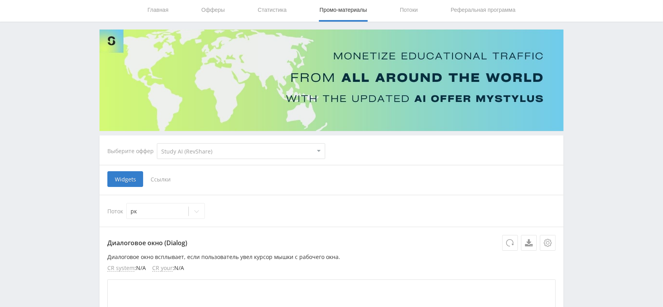
click at [170, 184] on span "Ссылки" at bounding box center [160, 179] width 35 height 16
click at [0, 0] on input "Ссылки" at bounding box center [0, 0] width 0 height 0
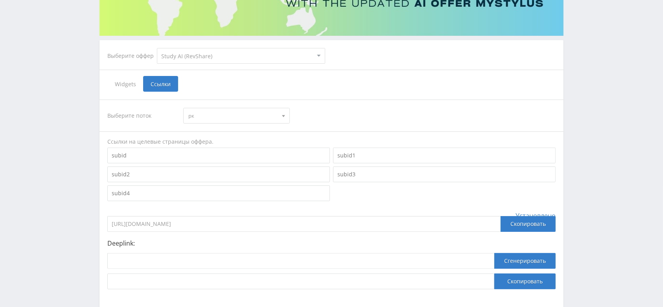
scroll to position [130, 0]
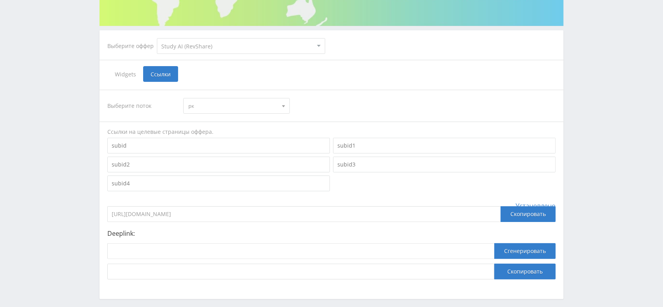
click at [227, 106] on span "рк" at bounding box center [232, 105] width 89 height 15
click at [351, 107] on div "Выберите поток рк рк default" at bounding box center [331, 106] width 448 height 16
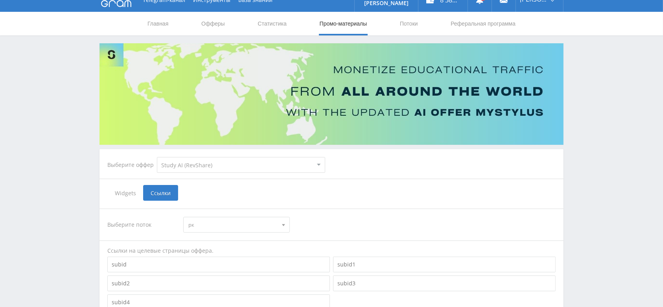
scroll to position [0, 0]
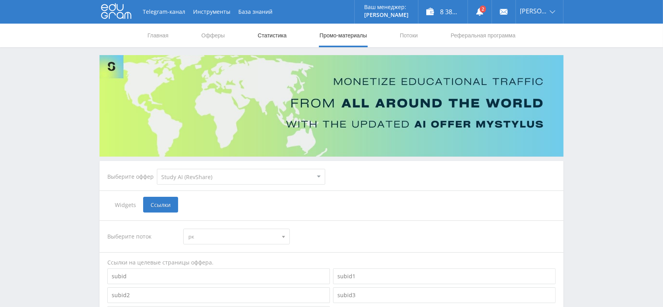
click at [279, 34] on link "Статистика" at bounding box center [272, 36] width 31 height 24
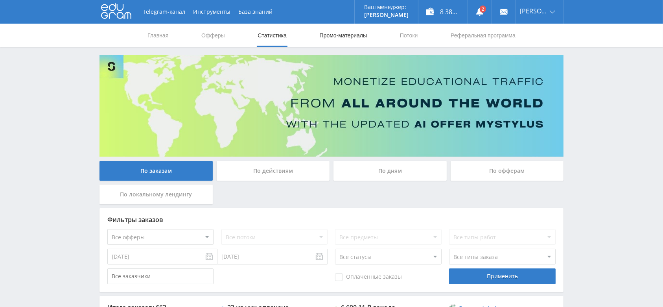
click at [332, 36] on link "Промо-материалы" at bounding box center [343, 36] width 49 height 24
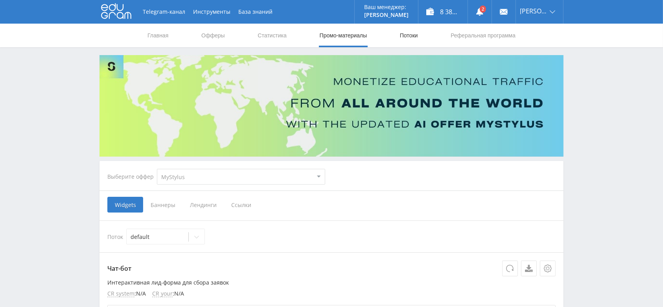
click at [407, 33] on link "Потоки" at bounding box center [409, 36] width 20 height 24
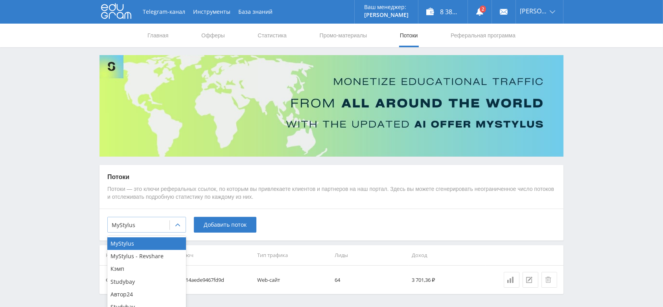
click at [176, 225] on icon at bounding box center [177, 225] width 6 height 6
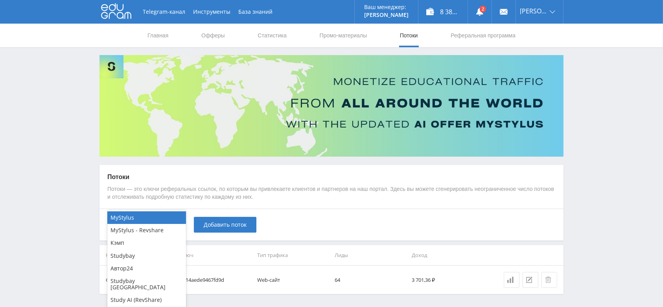
scroll to position [26, 0]
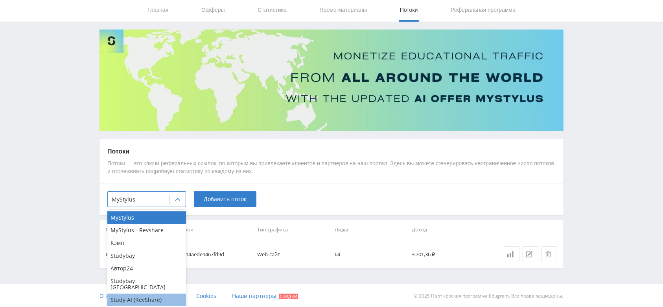
click at [169, 295] on div "Study AI (RevShare)" at bounding box center [146, 299] width 79 height 13
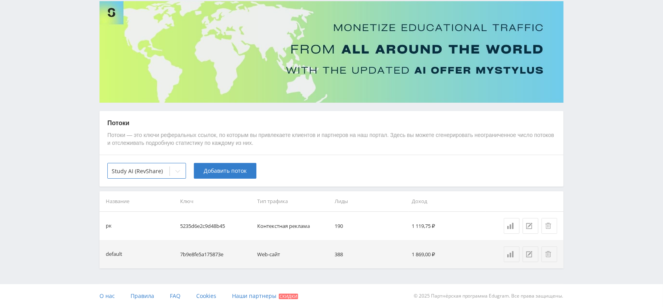
scroll to position [0, 0]
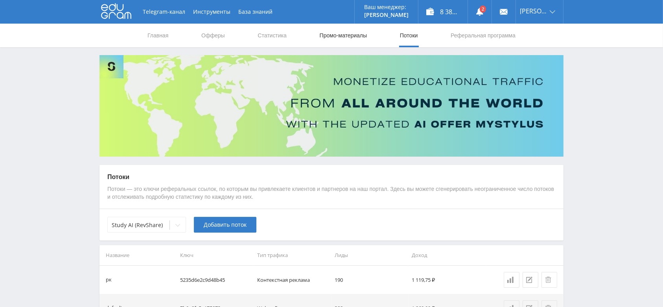
click at [353, 29] on link "Промо-материалы" at bounding box center [343, 36] width 49 height 24
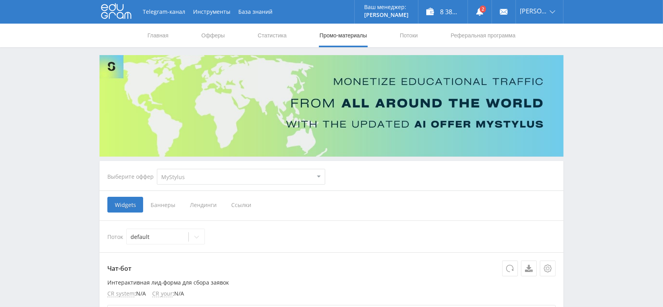
click at [242, 204] on span "Ссылки" at bounding box center [241, 204] width 35 height 16
click at [0, 0] on input "Ссылки" at bounding box center [0, 0] width 0 height 0
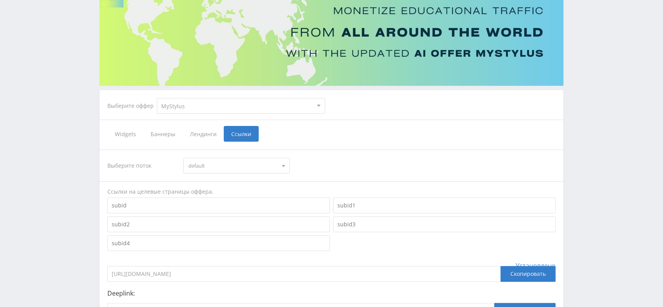
scroll to position [61, 0]
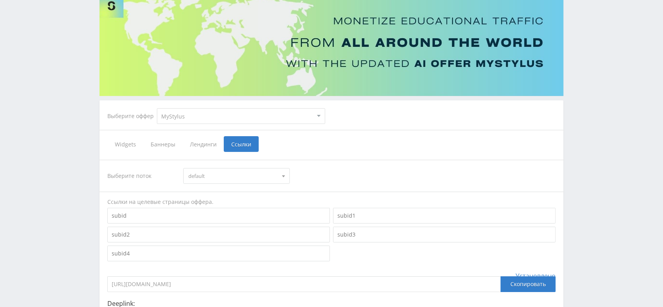
drag, startPoint x: 219, startPoint y: 108, endPoint x: 218, endPoint y: 113, distance: 4.9
click at [219, 108] on select "MyStylus MyStylus - Revshare Кэмп Studybay Автор24 Studybay Brazil Study AI (Re…" at bounding box center [241, 116] width 168 height 16
select select "376"
click at [157, 108] on select "MyStylus MyStylus - Revshare Кэмп Studybay Автор24 Studybay Brazil Study AI (Re…" at bounding box center [241, 116] width 168 height 16
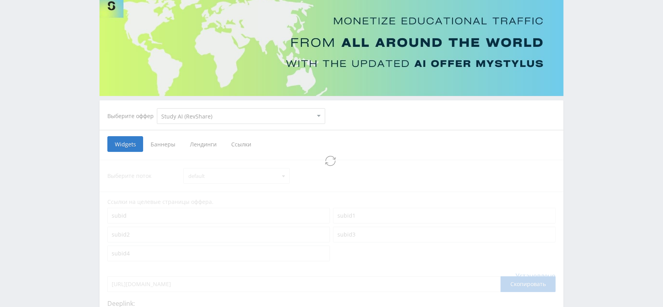
select select "376"
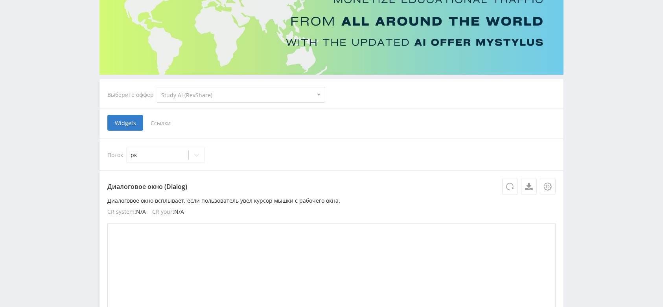
scroll to position [105, 0]
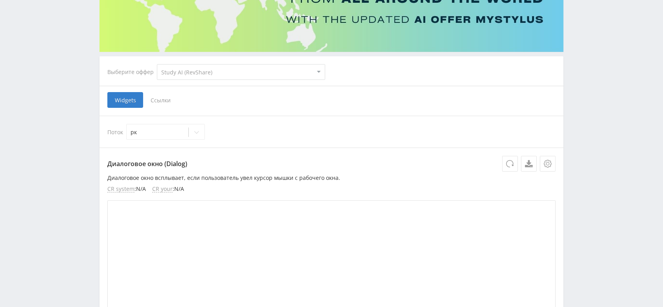
click at [163, 97] on span "Ссылки" at bounding box center [160, 100] width 35 height 16
click at [0, 0] on input "Ссылки" at bounding box center [0, 0] width 0 height 0
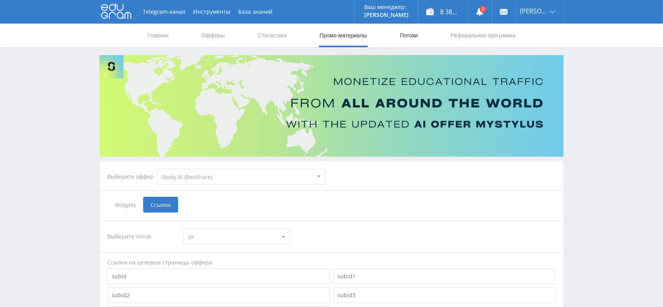
click at [410, 29] on link "Потоки" at bounding box center [409, 36] width 20 height 24
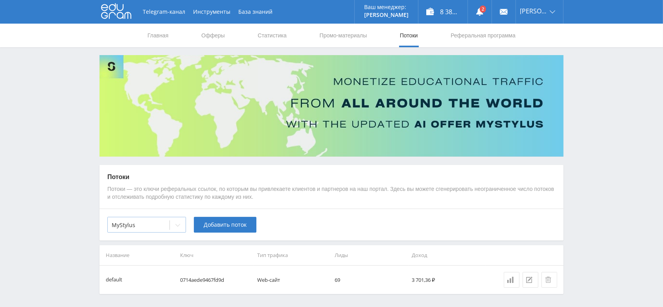
click at [175, 225] on icon at bounding box center [177, 225] width 6 height 6
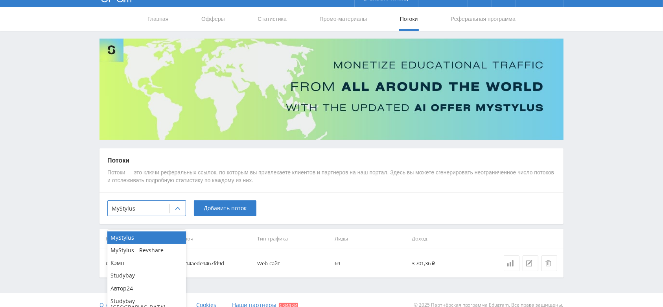
scroll to position [26, 0]
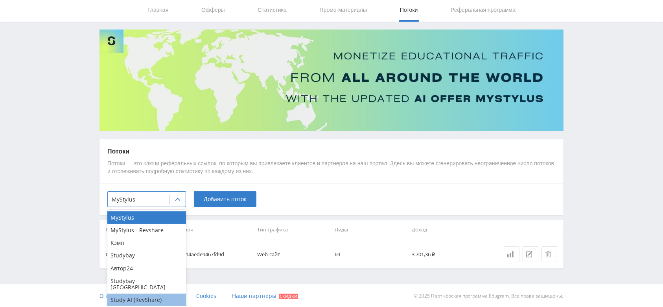
click at [141, 293] on div "Study AI (RevShare)" at bounding box center [146, 299] width 79 height 13
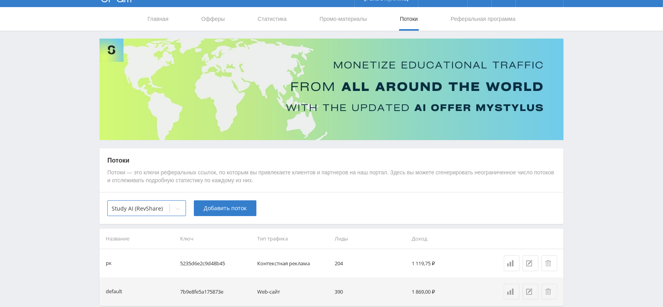
scroll to position [0, 0]
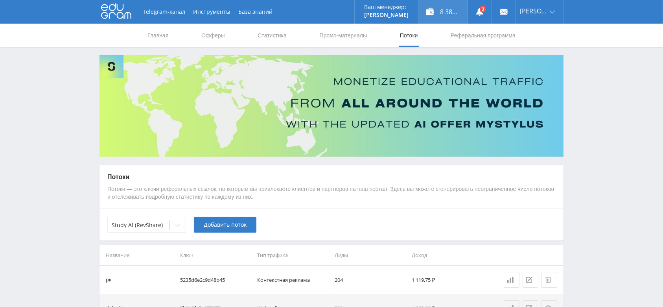
click at [463, 7] on div "8 381,32 ₽" at bounding box center [442, 12] width 49 height 24
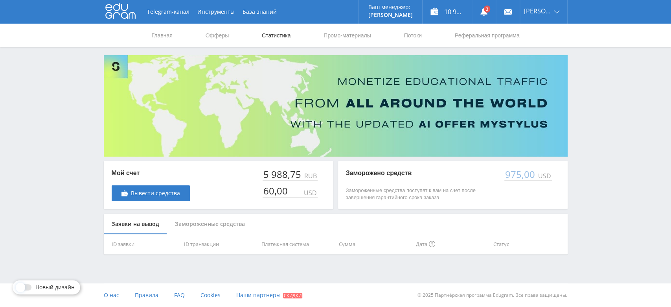
click at [279, 36] on link "Статистика" at bounding box center [276, 36] width 31 height 24
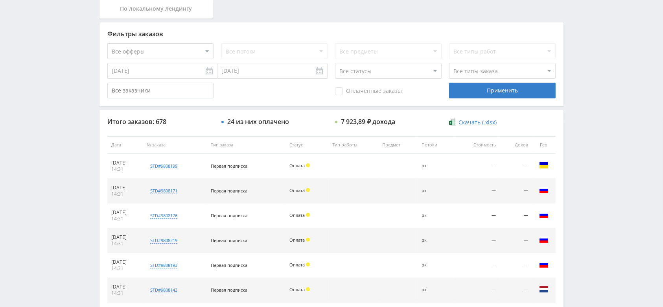
scroll to position [38, 0]
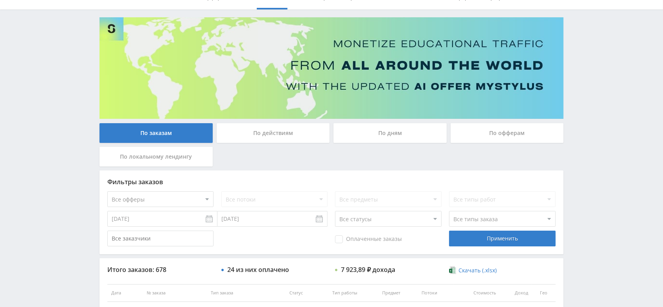
click at [167, 195] on select "Все офферы MyStylus MyStylus - Revshare Кэмп Studybay Автор24 Studybay [GEOGRAP…" at bounding box center [160, 199] width 106 height 16
select select "339"
click at [487, 239] on div "Применить" at bounding box center [502, 238] width 106 height 16
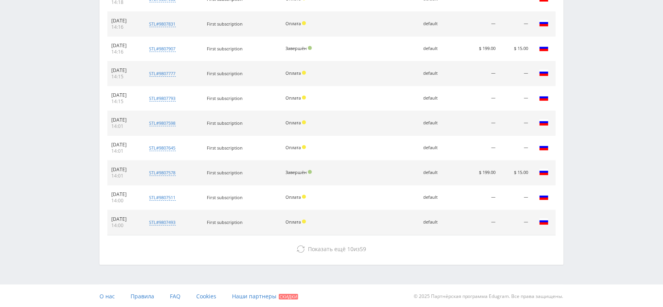
scroll to position [143, 0]
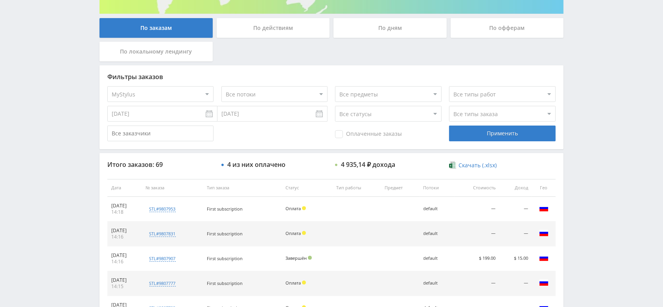
click at [376, 115] on select "Все статусы В аукционе В работе На гарантии Завершен Возврат Черновик" at bounding box center [388, 114] width 106 height 16
select select "3"
click at [335, 106] on select "Все статусы В аукционе В работе На гарантии Завершен Возврат Черновик" at bounding box center [388, 114] width 106 height 16
click at [469, 130] on div "Применить" at bounding box center [502, 133] width 106 height 16
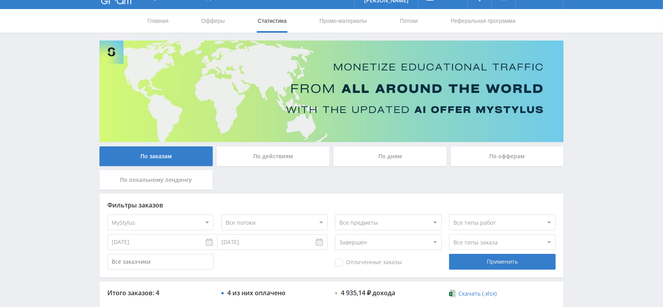
scroll to position [0, 0]
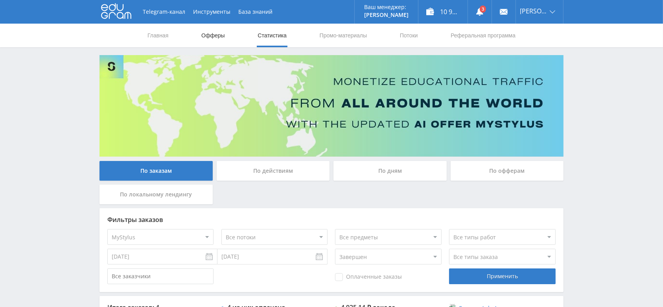
click at [206, 38] on link "Офферы" at bounding box center [212, 36] width 25 height 24
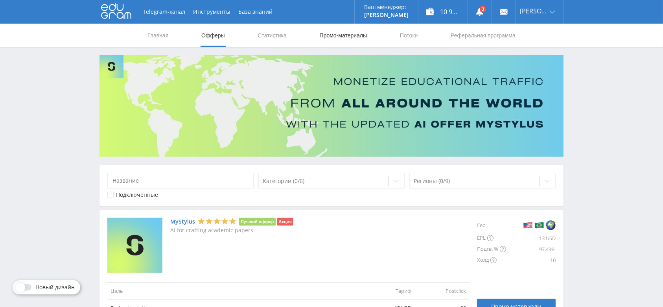
click at [360, 38] on link "Промо-материалы" at bounding box center [343, 36] width 49 height 24
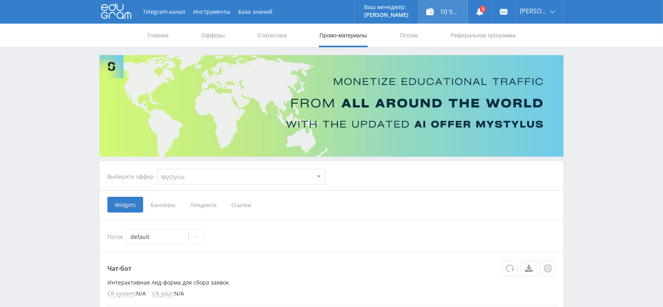
click at [446, 13] on div "10 923,89 ₽" at bounding box center [442, 12] width 49 height 24
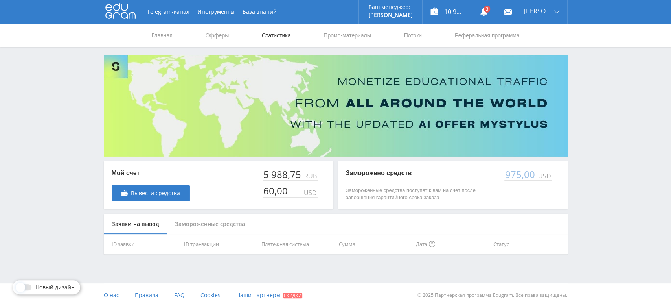
click at [279, 36] on link "Статистика" at bounding box center [276, 36] width 31 height 24
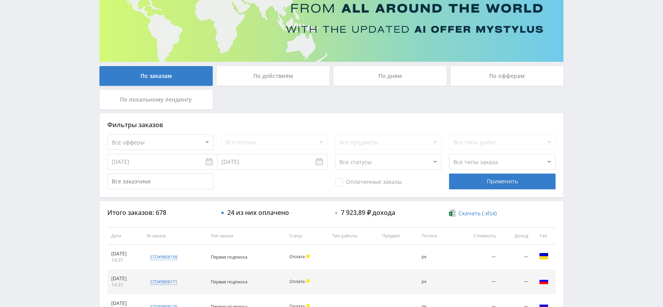
scroll to position [105, 0]
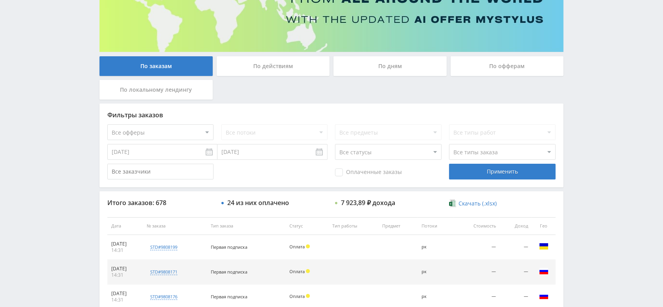
click at [173, 128] on select "Все офферы MyStylus MyStylus - Revshare Кэмп Studybay Автор24 Studybay [GEOGRAP…" at bounding box center [160, 132] width 106 height 16
select select "376"
drag, startPoint x: 410, startPoint y: 151, endPoint x: 406, endPoint y: 156, distance: 6.1
click at [410, 151] on select "Все статусы В аукционе В работе На гарантии Завершен Возврат Черновик" at bounding box center [388, 152] width 106 height 16
select select "3"
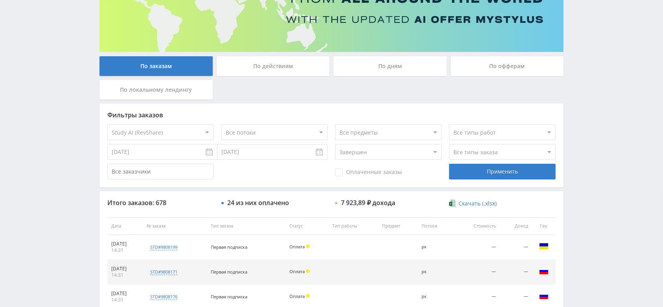
click at [335, 144] on select "Все статусы В аукционе В работе На гарантии Завершен Возврат Черновик" at bounding box center [388, 152] width 106 height 16
click at [477, 171] on div "Применить" at bounding box center [502, 171] width 106 height 16
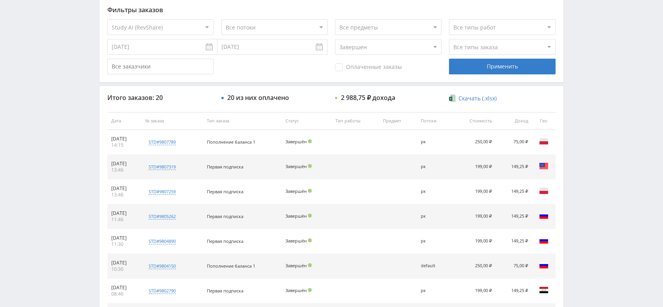
scroll to position [352, 0]
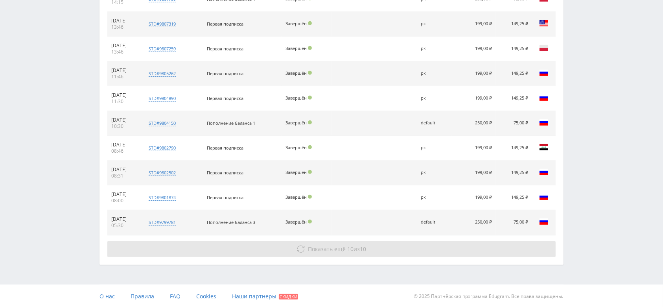
click at [322, 245] on span "Показать ещё" at bounding box center [327, 248] width 38 height 7
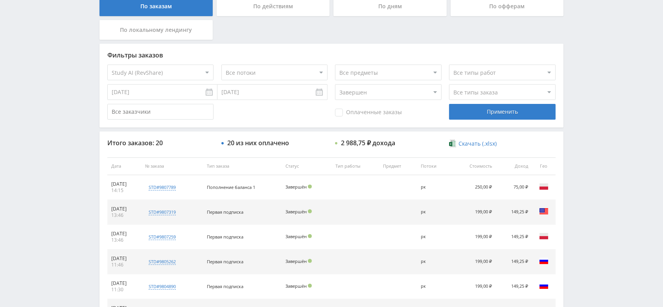
scroll to position [0, 0]
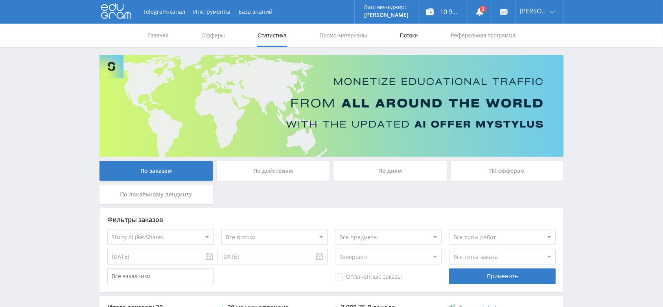
click at [412, 39] on link "Потоки" at bounding box center [409, 36] width 20 height 24
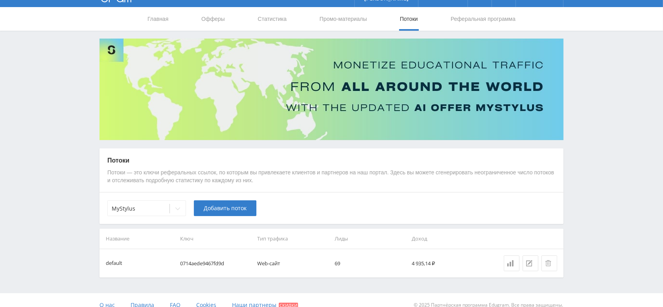
scroll to position [26, 0]
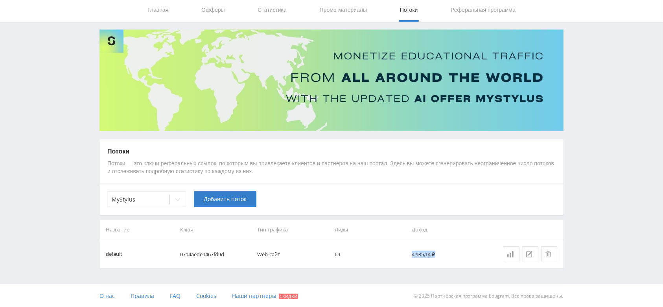
drag, startPoint x: 410, startPoint y: 256, endPoint x: 435, endPoint y: 255, distance: 25.2
click at [435, 255] on td "4 935,14 ₽" at bounding box center [447, 254] width 77 height 28
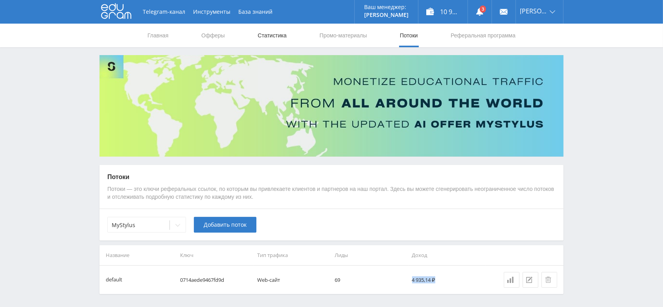
click at [283, 39] on link "Статистика" at bounding box center [272, 36] width 31 height 24
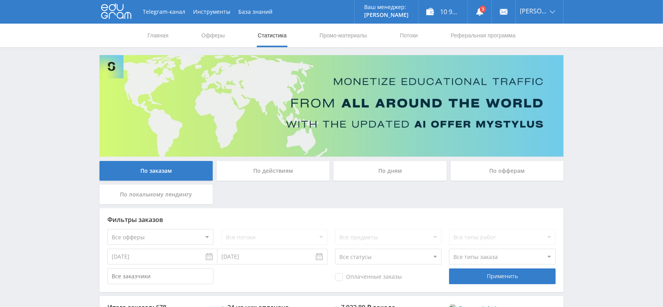
click at [189, 233] on select "Все офферы MyStylus MyStylus - Revshare Кэмп Studybay Автор24 Studybay Brazil S…" at bounding box center [160, 237] width 106 height 16
select select "339"
click at [524, 282] on div "Применить" at bounding box center [502, 276] width 106 height 16
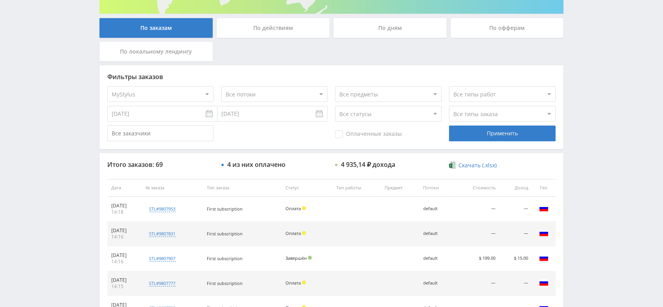
scroll to position [38, 0]
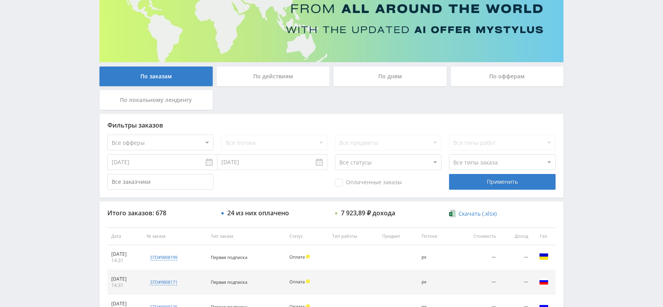
scroll to position [105, 0]
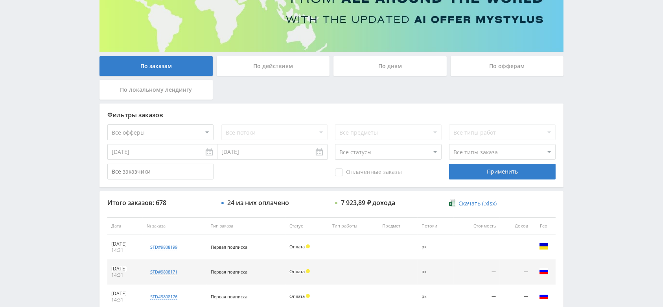
drag, startPoint x: 170, startPoint y: 128, endPoint x: 176, endPoint y: 136, distance: 10.5
click at [170, 128] on select "Все офферы MyStylus MyStylus - Revshare Кэмп Studybay Автор24 Studybay [GEOGRAP…" at bounding box center [160, 132] width 106 height 16
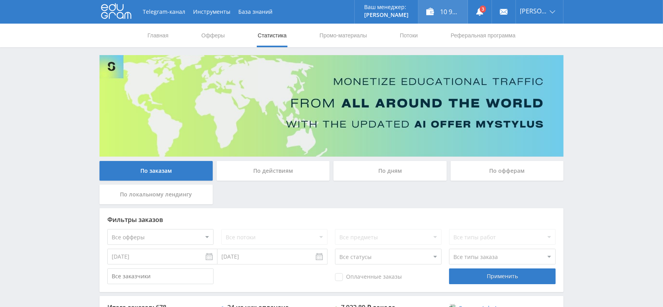
click at [446, 11] on div "10 923,89 ₽" at bounding box center [442, 12] width 49 height 24
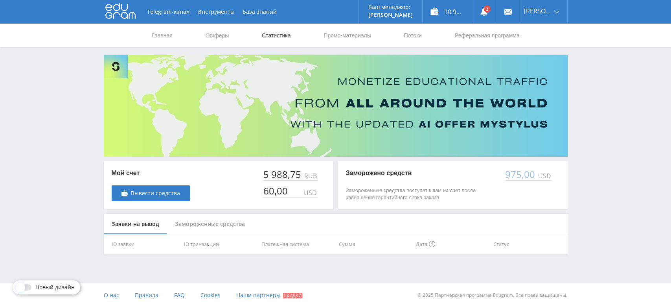
click at [284, 33] on link "Статистика" at bounding box center [276, 36] width 31 height 24
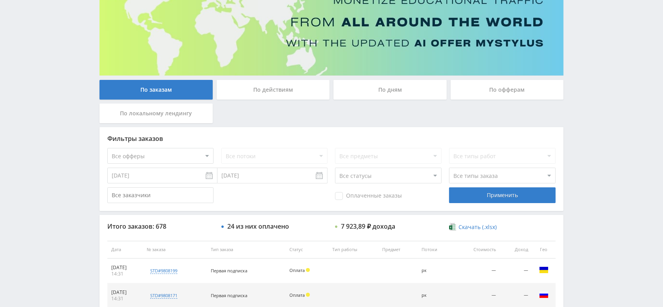
scroll to position [105, 0]
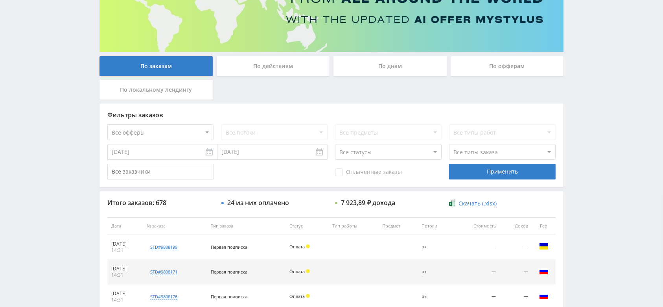
click at [388, 153] on select "Все статусы В аукционе В работе На гарантии Завершен Возврат Черновик" at bounding box center [388, 152] width 106 height 16
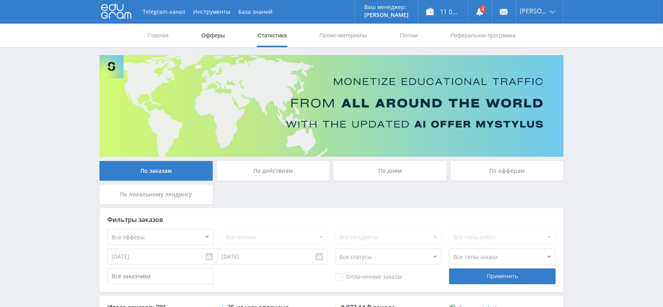
click at [214, 40] on link "Офферы" at bounding box center [212, 36] width 25 height 24
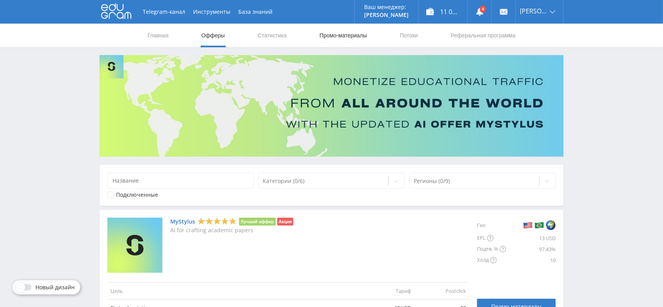
click at [332, 29] on link "Промо-материалы" at bounding box center [343, 36] width 49 height 24
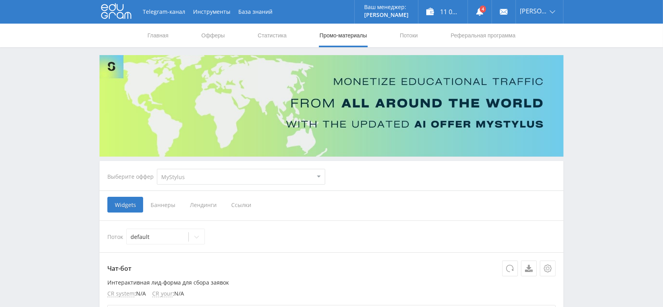
click at [223, 181] on select "MyStylus MyStylus - Revshare Кэмп Studybay Автор24 Studybay [GEOGRAPHIC_DATA] S…" at bounding box center [241, 177] width 168 height 16
select select "1"
click at [157, 169] on select "MyStylus MyStylus - Revshare Кэмп Studybay Автор24 Studybay [GEOGRAPHIC_DATA] S…" at bounding box center [241, 177] width 168 height 16
select select "1"
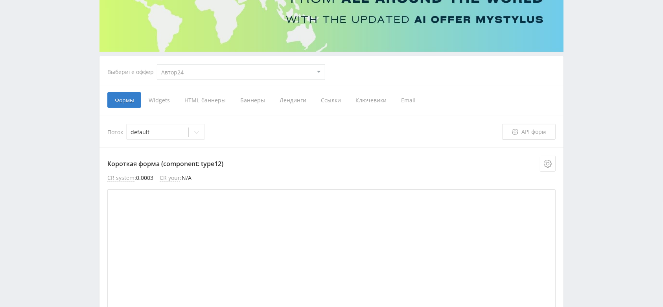
click at [369, 95] on span "Ключевики" at bounding box center [371, 100] width 46 height 16
click at [0, 0] on input "Ключевики" at bounding box center [0, 0] width 0 height 0
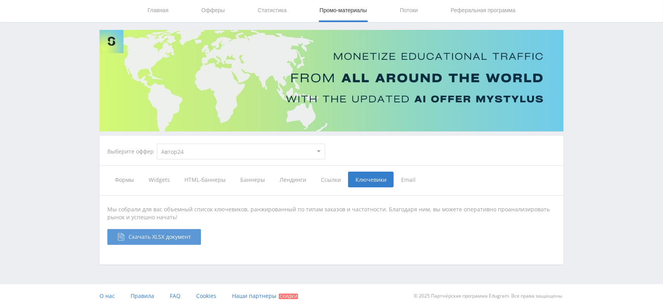
click at [187, 233] on span "Скачать XLSX документ" at bounding box center [160, 236] width 62 height 7
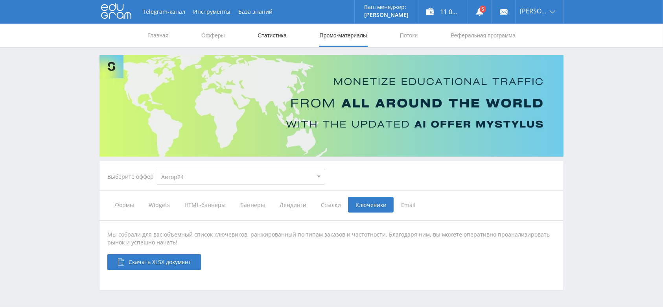
click at [264, 41] on link "Статистика" at bounding box center [272, 36] width 31 height 24
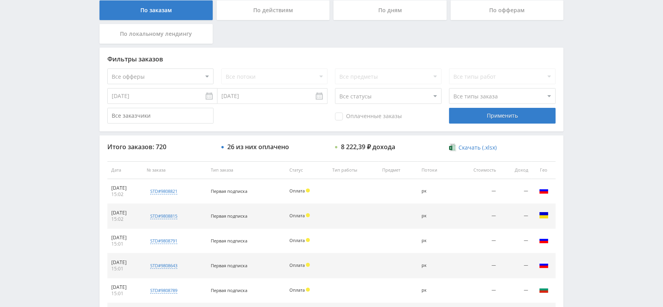
scroll to position [55, 0]
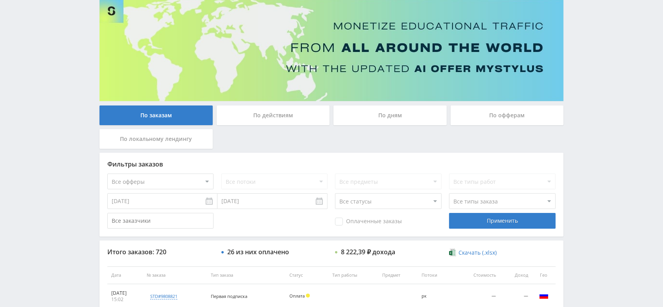
click at [177, 174] on select "Все офферы MyStylus MyStylus - Revshare Кэмп Studybay Автор24 Studybay Brazil S…" at bounding box center [160, 181] width 106 height 16
select select "339"
click at [489, 221] on div "Применить" at bounding box center [502, 221] width 106 height 16
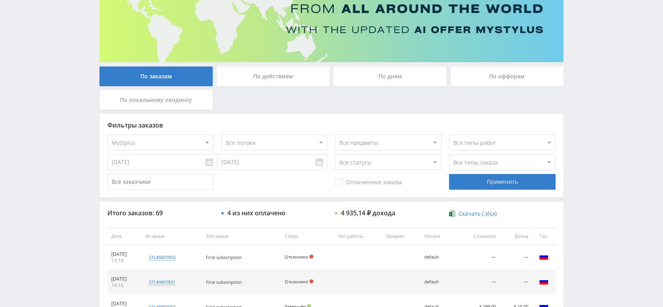
scroll to position [105, 0]
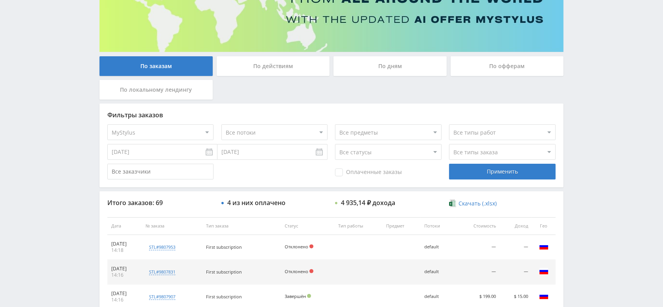
drag, startPoint x: 185, startPoint y: 134, endPoint x: 185, endPoint y: 138, distance: 3.9
click at [185, 134] on select "Все офферы MyStylus MyStylus - Revshare Кэмп Studybay Автор24 Studybay Brazil S…" at bounding box center [160, 132] width 106 height 16
select select "376"
click at [472, 173] on div "Применить" at bounding box center [502, 171] width 106 height 16
click at [376, 152] on select "Все статусы В аукционе В работе На гарантии Завершен Возврат Черновик" at bounding box center [388, 152] width 106 height 16
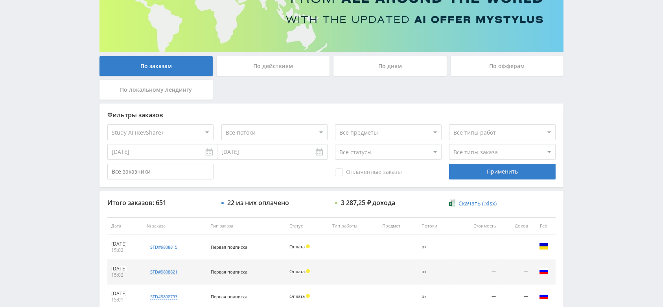
select select "3"
click at [335, 144] on select "Все статусы В аукционе В работе На гарантии Завершен Возврат Черновик" at bounding box center [388, 152] width 106 height 16
click at [466, 173] on div "Применить" at bounding box center [502, 171] width 106 height 16
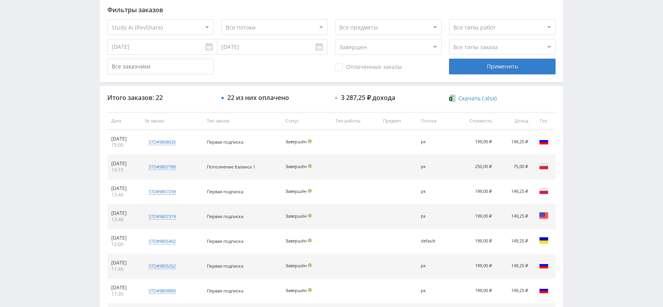
scroll to position [0, 0]
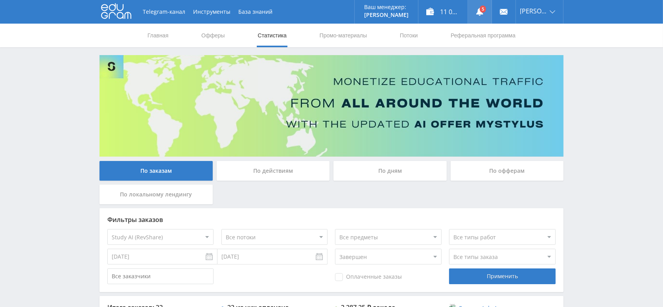
click at [483, 12] on use at bounding box center [479, 12] width 7 height 8
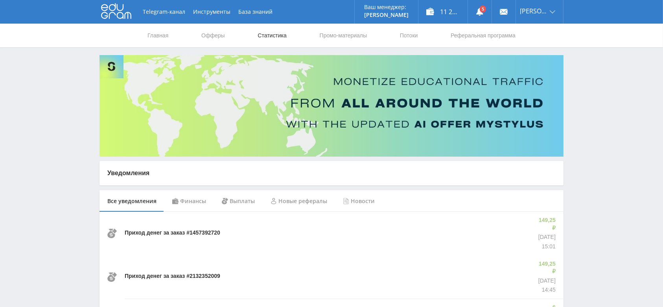
click at [272, 30] on link "Статистика" at bounding box center [272, 36] width 31 height 24
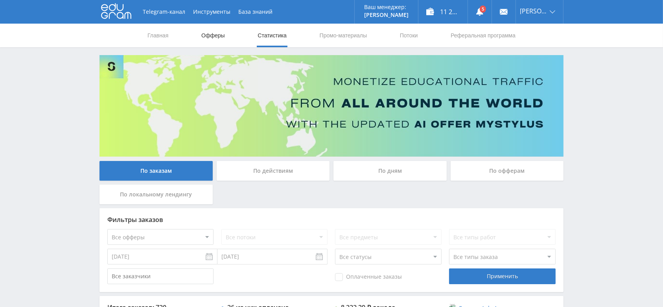
click at [216, 35] on link "Офферы" at bounding box center [212, 36] width 25 height 24
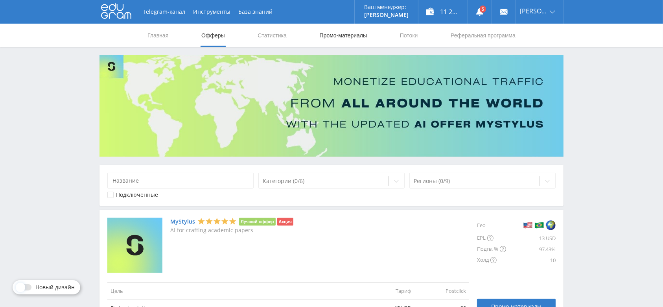
click at [340, 32] on link "Промо-материалы" at bounding box center [343, 36] width 49 height 24
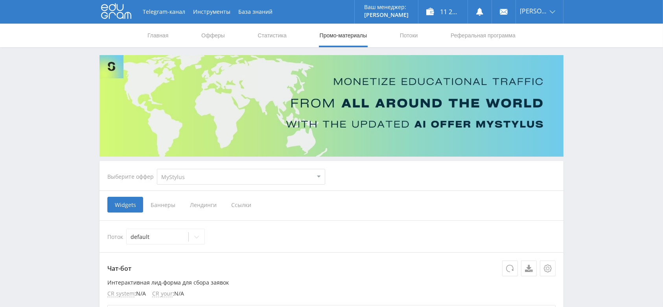
drag, startPoint x: 189, startPoint y: 176, endPoint x: 192, endPoint y: 183, distance: 6.7
click at [189, 176] on select "MyStylus MyStylus - Revshare Кэмп Studybay Автор24 Studybay [GEOGRAPHIC_DATA] S…" at bounding box center [241, 177] width 168 height 16
select select "1"
click at [157, 169] on select "MyStylus MyStylus - Revshare Кэмп Studybay Автор24 Studybay [GEOGRAPHIC_DATA] S…" at bounding box center [241, 177] width 168 height 16
select select "1"
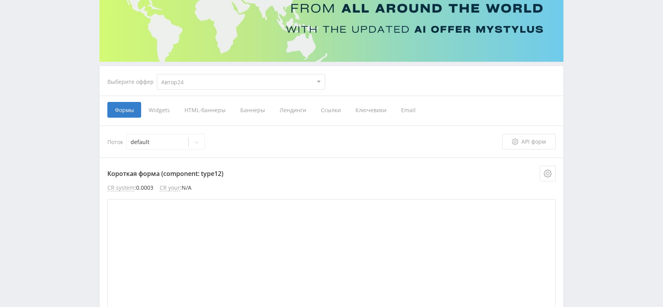
scroll to position [105, 0]
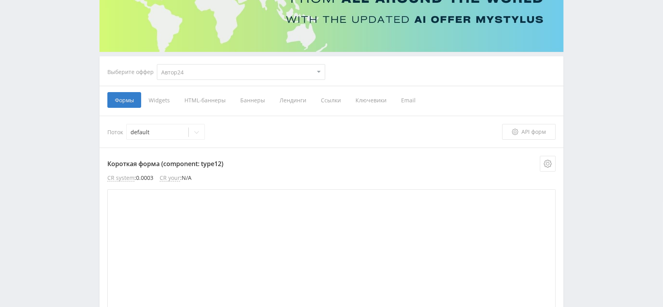
click at [157, 105] on span "Widgets" at bounding box center [159, 100] width 36 height 16
click at [0, 0] on input "Widgets" at bounding box center [0, 0] width 0 height 0
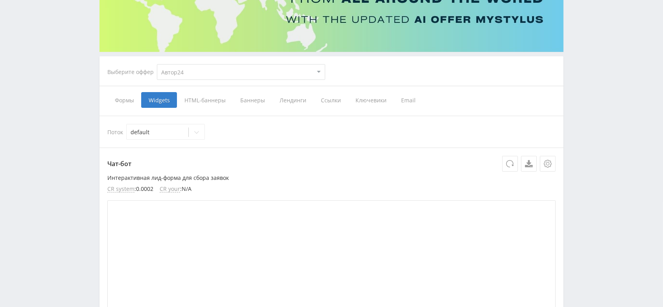
click at [206, 98] on span "HTML-баннеры" at bounding box center [205, 100] width 56 height 16
click at [0, 0] on input "HTML-баннеры" at bounding box center [0, 0] width 0 height 0
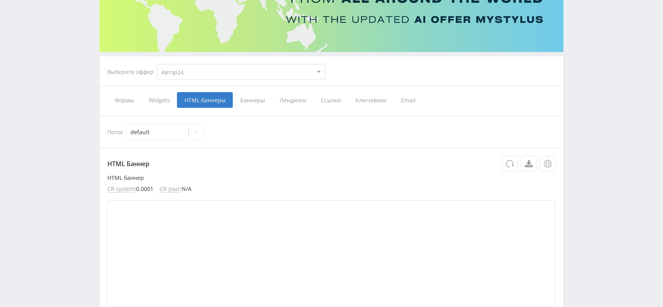
drag, startPoint x: 247, startPoint y: 99, endPoint x: 290, endPoint y: 102, distance: 42.9
click at [249, 99] on span "Баннеры" at bounding box center [252, 100] width 39 height 16
click at [0, 0] on input "Баннеры" at bounding box center [0, 0] width 0 height 0
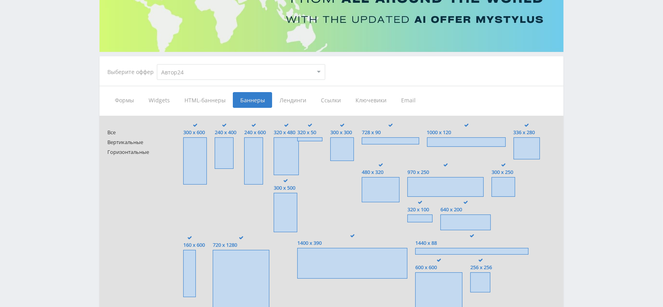
click at [291, 101] on span "Лендинги" at bounding box center [292, 100] width 41 height 16
click at [0, 0] on input "Лендинги" at bounding box center [0, 0] width 0 height 0
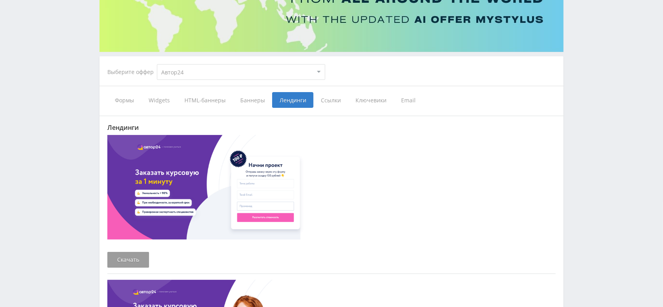
click at [327, 98] on span "Ссылки" at bounding box center [330, 100] width 35 height 16
click at [0, 0] on input "Ссылки" at bounding box center [0, 0] width 0 height 0
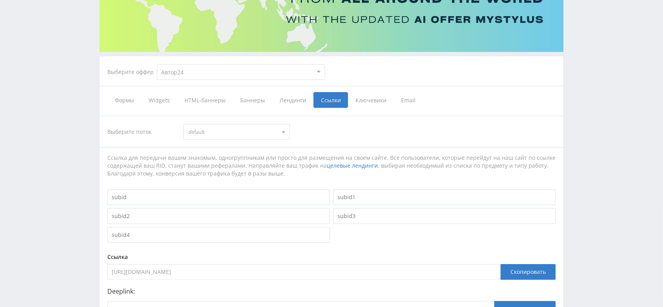
click at [366, 101] on span "Ключевики" at bounding box center [371, 100] width 46 height 16
click at [0, 0] on input "Ключевики" at bounding box center [0, 0] width 0 height 0
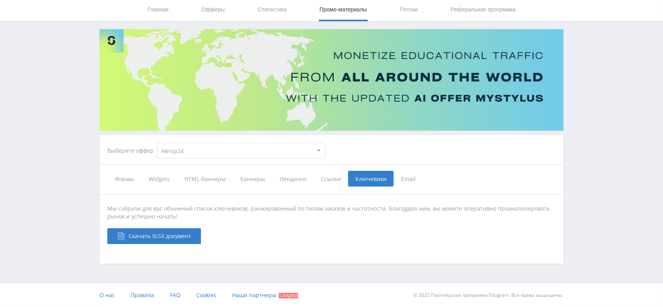
scroll to position [25, 0]
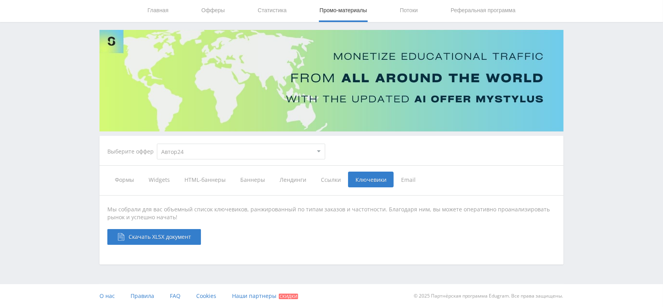
click at [406, 180] on span "Email" at bounding box center [407, 179] width 29 height 16
click at [0, 0] on input "Email" at bounding box center [0, 0] width 0 height 0
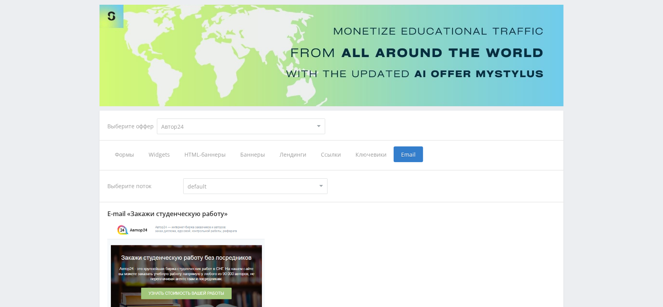
scroll to position [105, 0]
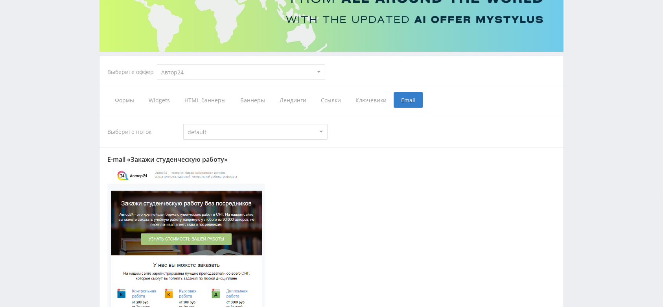
click at [123, 102] on span "Формы" at bounding box center [124, 100] width 34 height 16
click at [0, 0] on input "Формы" at bounding box center [0, 0] width 0 height 0
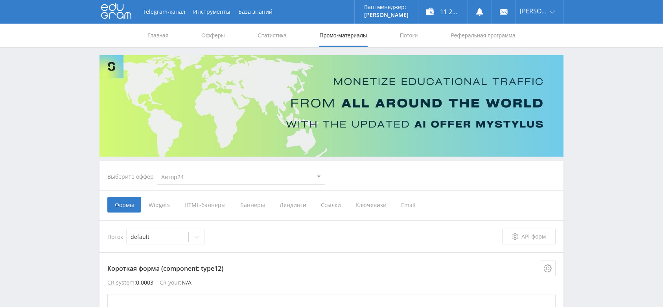
click at [158, 203] on span "Widgets" at bounding box center [159, 204] width 36 height 16
click at [0, 0] on input "Widgets" at bounding box center [0, 0] width 0 height 0
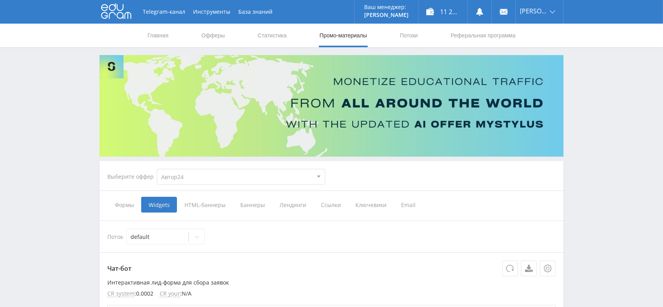
click at [193, 206] on span "HTML-баннеры" at bounding box center [205, 204] width 56 height 16
click at [0, 0] on input "HTML-баннеры" at bounding box center [0, 0] width 0 height 0
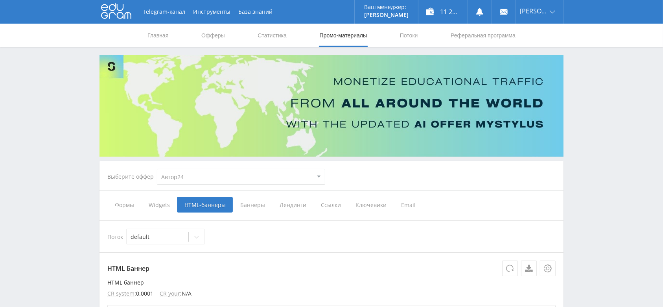
click at [252, 206] on span "Баннеры" at bounding box center [252, 204] width 39 height 16
click at [0, 0] on input "Баннеры" at bounding box center [0, 0] width 0 height 0
